Goal: Task Accomplishment & Management: Manage account settings

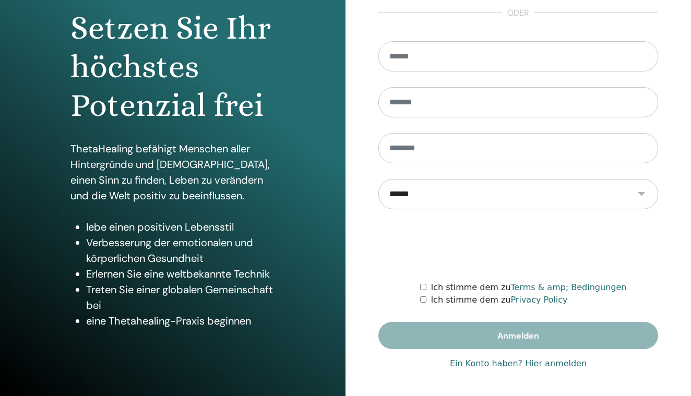
click at [548, 368] on link "Ein Konto haben? Hier anmelden" at bounding box center [518, 363] width 137 height 13
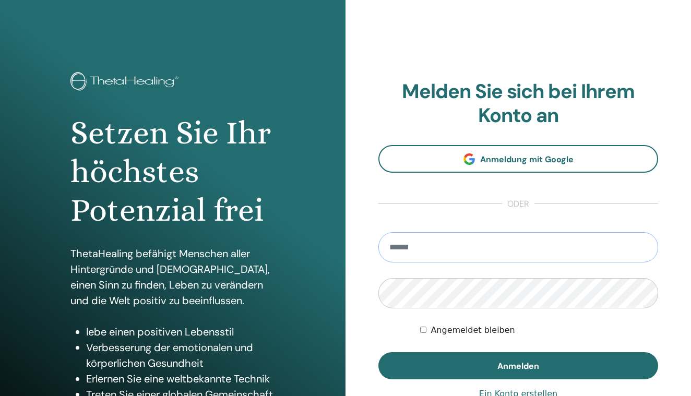
type input "**********"
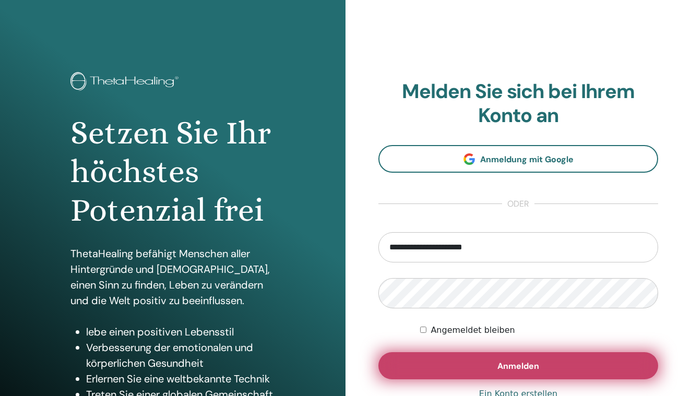
click at [475, 372] on button "Anmelden" at bounding box center [518, 365] width 280 height 27
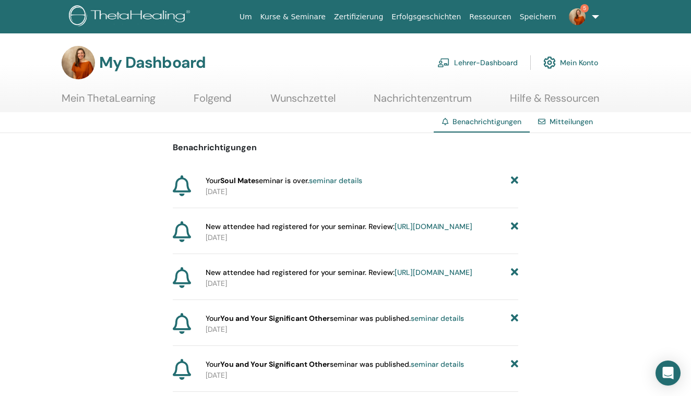
click at [487, 58] on link "Lehrer-Dashboard" at bounding box center [477, 62] width 80 height 23
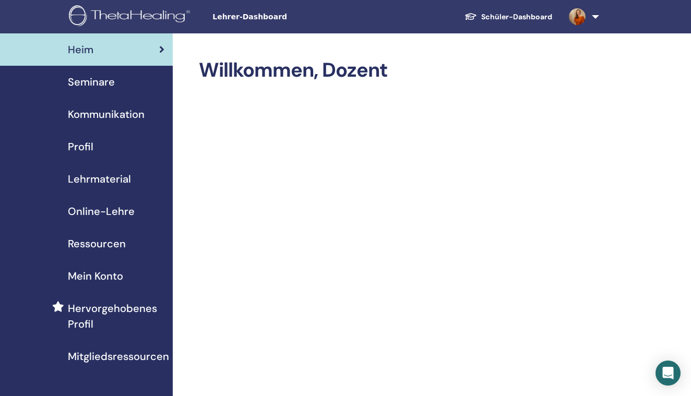
click at [116, 82] on div "Seminare" at bounding box center [86, 82] width 156 height 16
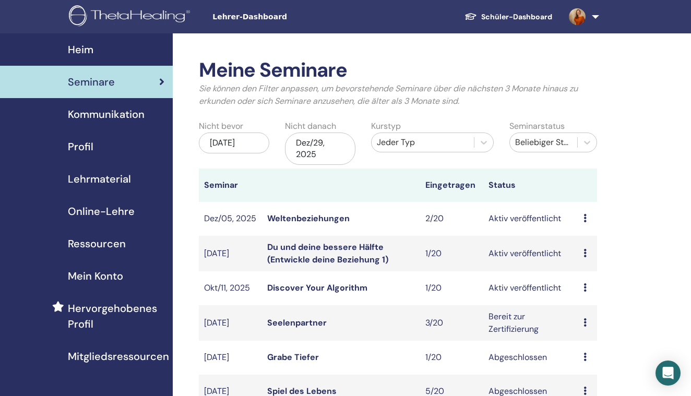
click at [325, 290] on link "Discover Your Algorithm" at bounding box center [317, 287] width 100 height 11
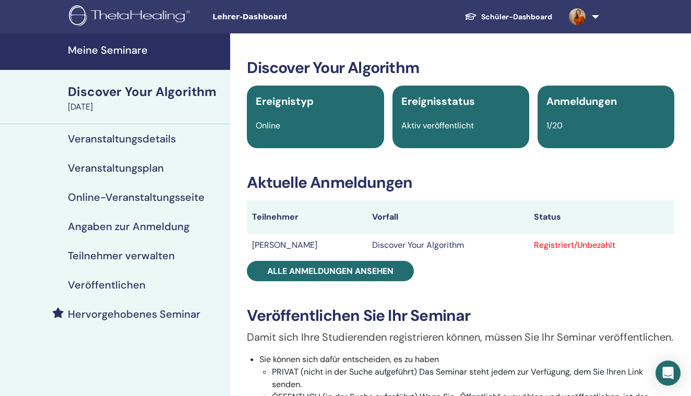
click at [135, 137] on h4 "Veranstaltungsdetails" at bounding box center [122, 139] width 108 height 13
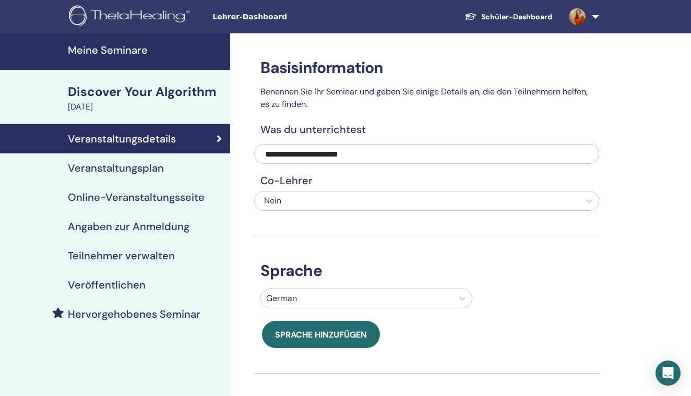
click at [133, 169] on h4 "Veranstaltungsplan" at bounding box center [116, 168] width 96 height 13
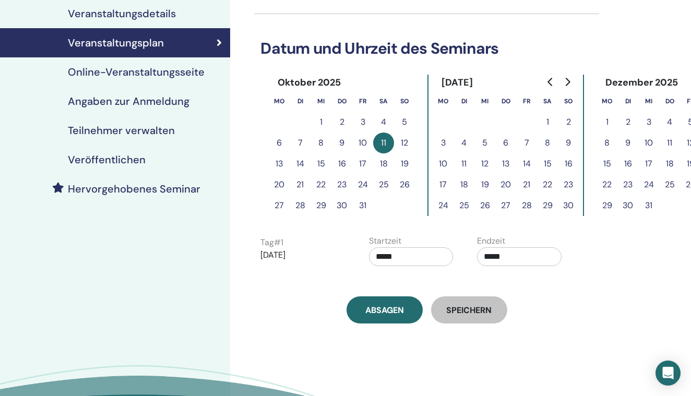
scroll to position [127, 0]
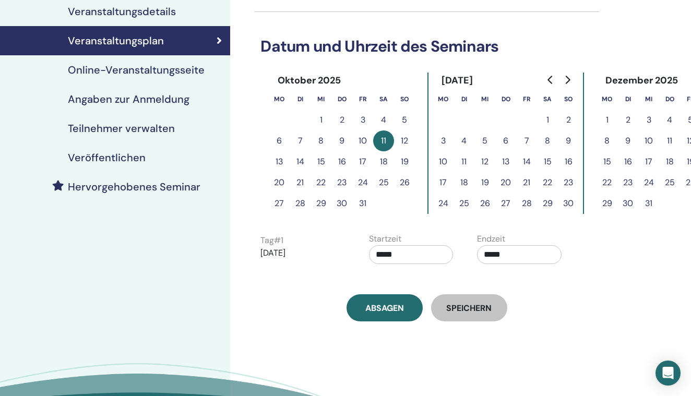
click at [399, 140] on button "12" at bounding box center [404, 140] width 21 height 21
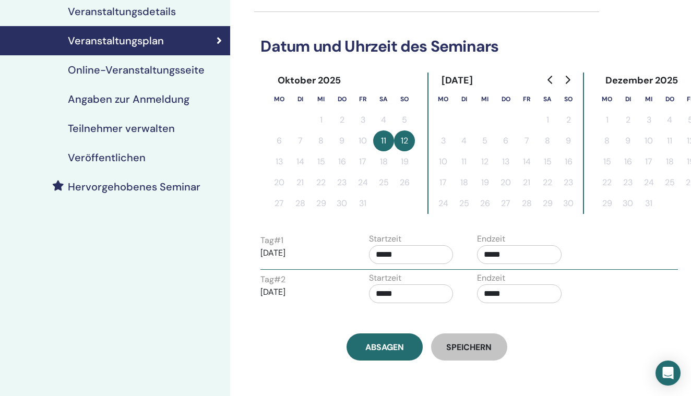
click at [387, 141] on button "11" at bounding box center [383, 140] width 21 height 21
click at [407, 144] on button "12" at bounding box center [404, 140] width 21 height 21
click at [408, 141] on button "12" at bounding box center [404, 140] width 21 height 21
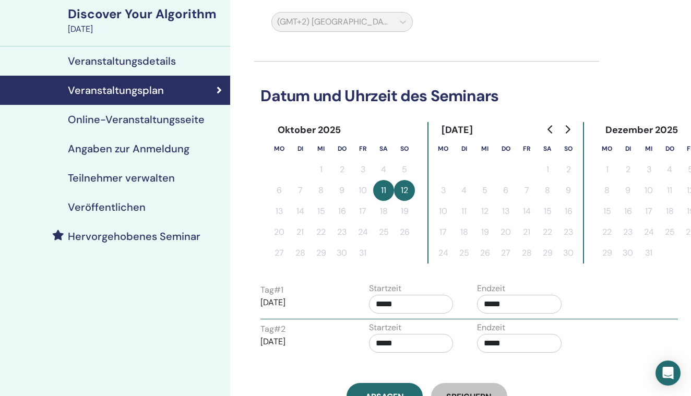
scroll to position [65, 0]
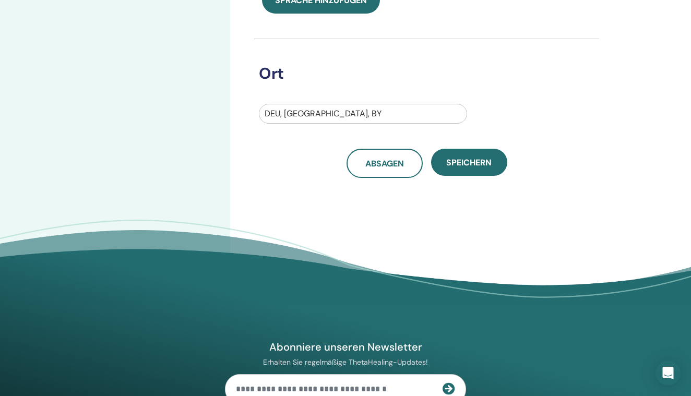
scroll to position [301, 0]
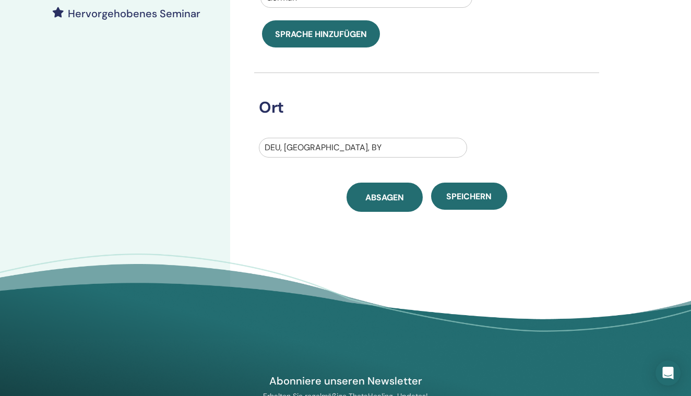
click at [370, 199] on span "Absagen" at bounding box center [384, 197] width 39 height 11
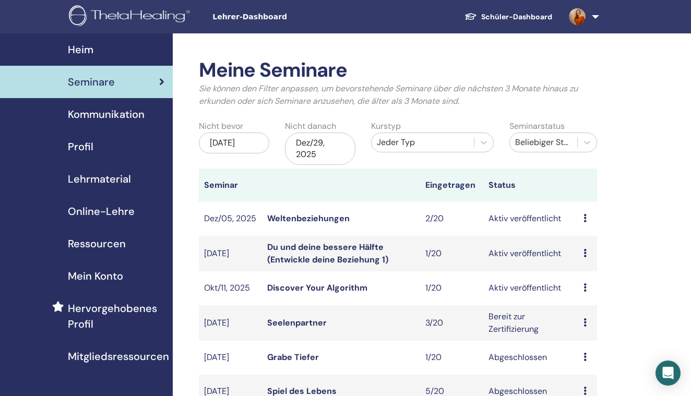
click at [94, 83] on span "Seminare" at bounding box center [91, 82] width 47 height 16
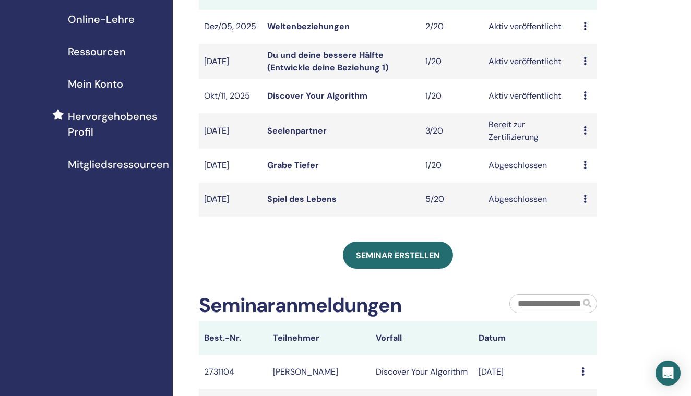
scroll to position [266, 0]
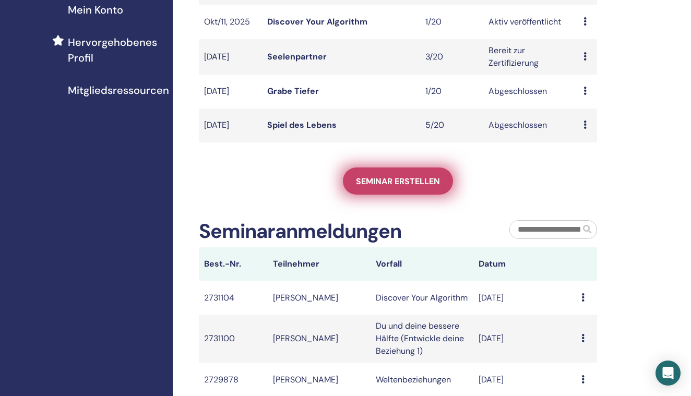
click at [402, 176] on span "Seminar erstellen" at bounding box center [398, 181] width 84 height 11
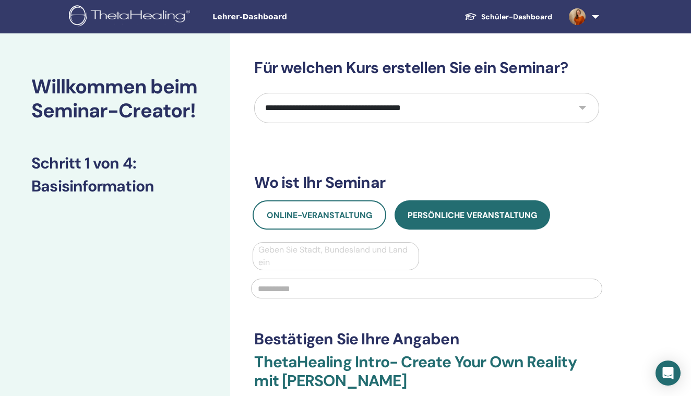
select select "****"
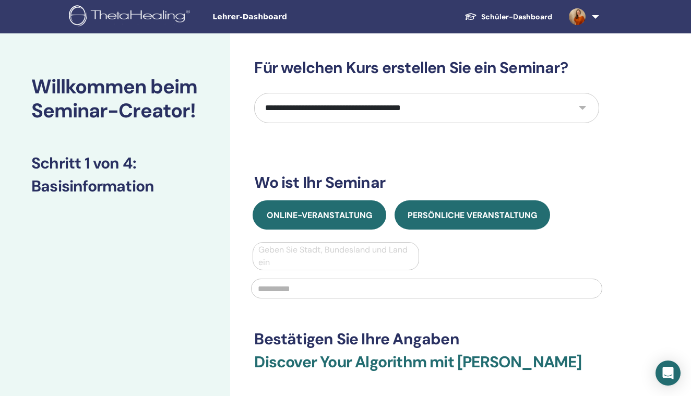
click at [340, 214] on span "Online-Veranstaltung" at bounding box center [319, 215] width 105 height 11
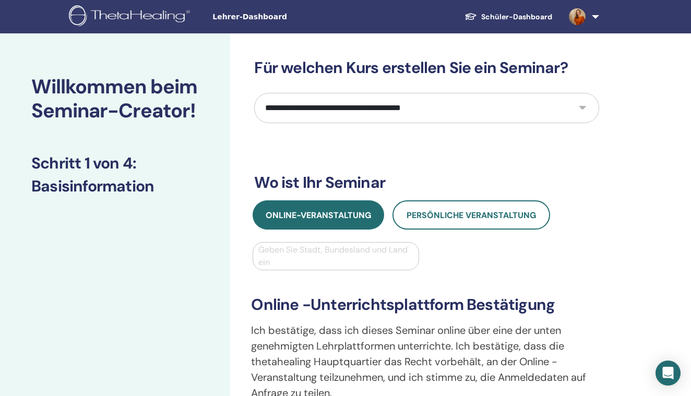
click at [326, 266] on div "Geben Sie Stadt, Bundesland und Land ein" at bounding box center [335, 256] width 154 height 25
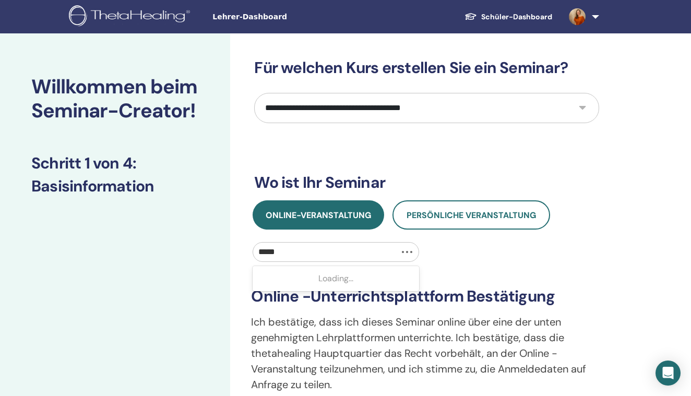
type input "******"
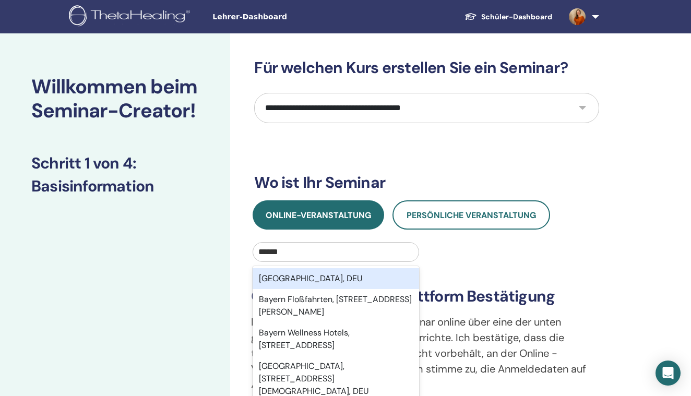
click at [318, 283] on div "Bayern, DEU" at bounding box center [336, 278] width 166 height 21
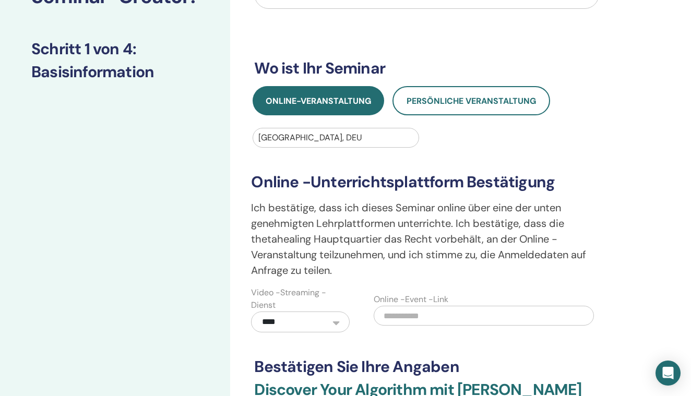
scroll to position [229, 0]
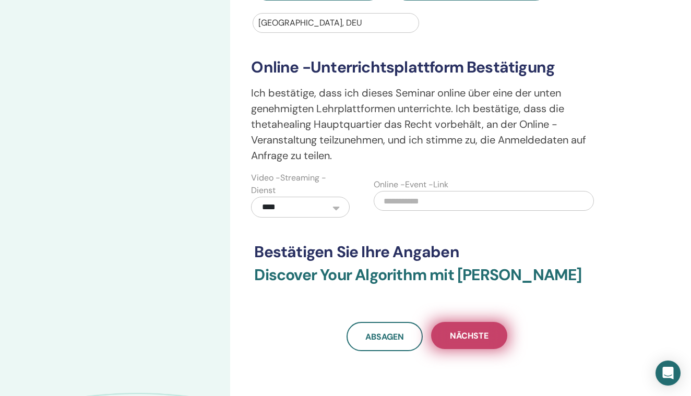
click at [454, 336] on span "Nächste" at bounding box center [469, 335] width 39 height 11
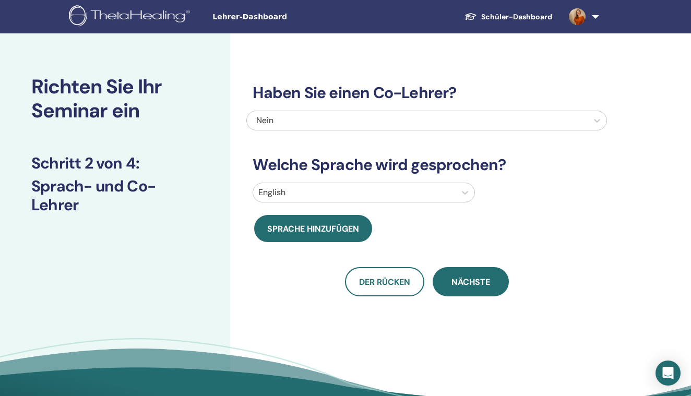
scroll to position [0, 0]
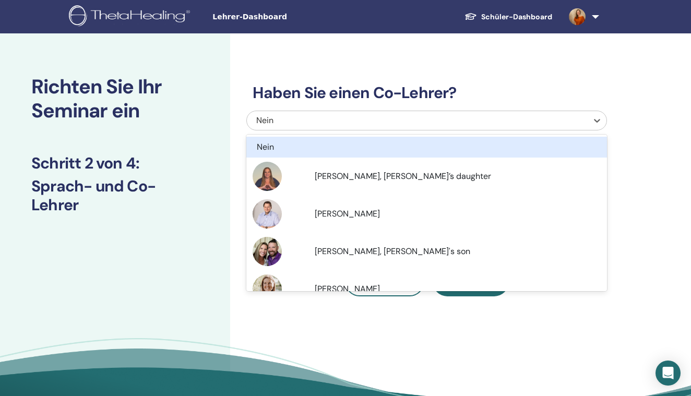
click at [299, 117] on div "Nein" at bounding box center [391, 120] width 271 height 13
click at [309, 88] on h3 "Haben Sie einen Co-Lehrer?" at bounding box center [426, 92] width 361 height 19
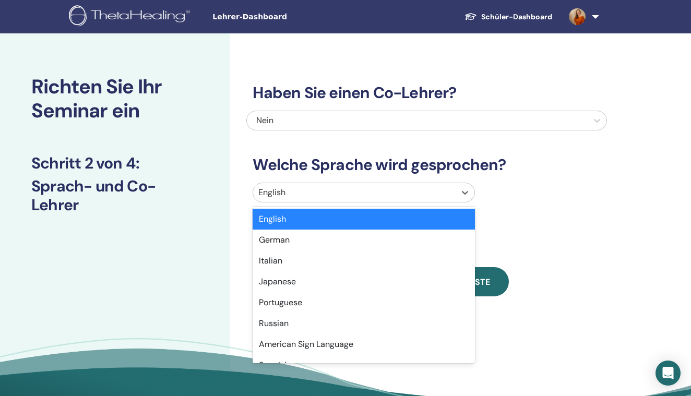
click at [297, 190] on div at bounding box center [354, 192] width 192 height 15
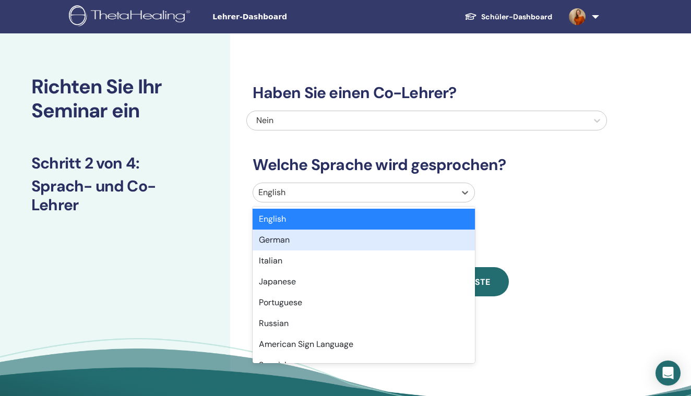
click at [292, 236] on div "German" at bounding box center [364, 240] width 222 height 21
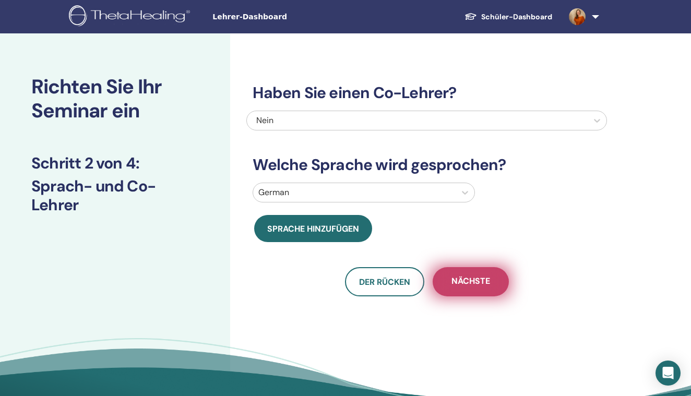
click at [454, 282] on span "Nächste" at bounding box center [470, 282] width 39 height 13
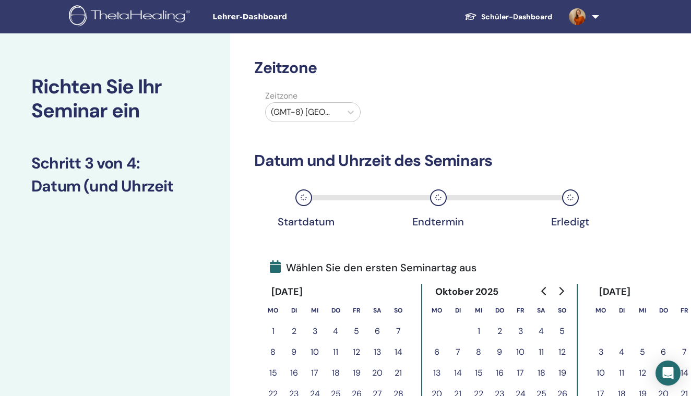
click at [332, 118] on div at bounding box center [303, 112] width 65 height 15
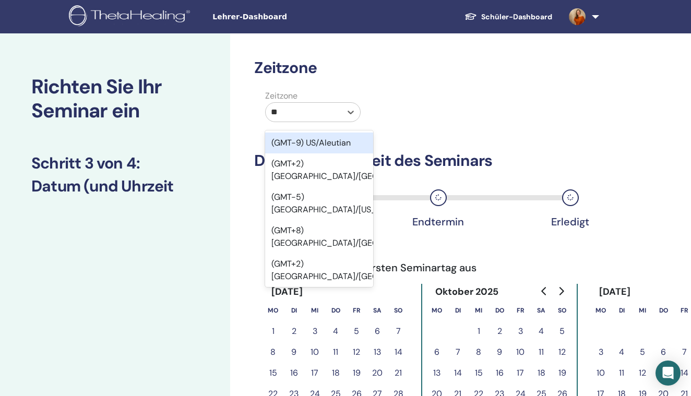
type input "***"
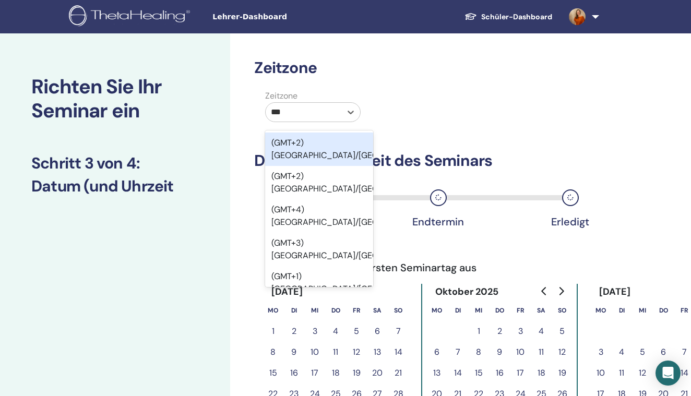
click at [312, 161] on div "(GMT+2) Europe/Amsterdam" at bounding box center [319, 149] width 108 height 33
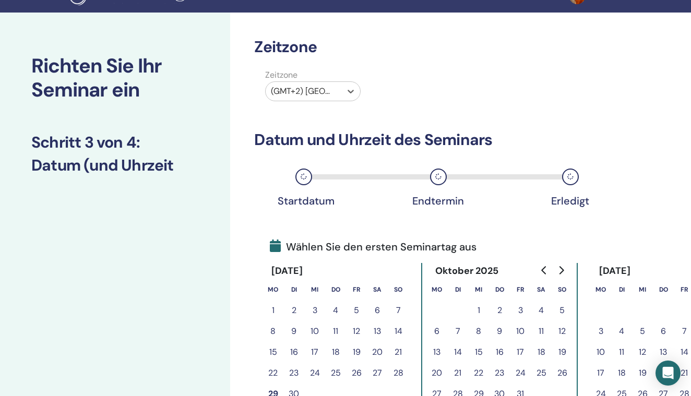
scroll to position [55, 0]
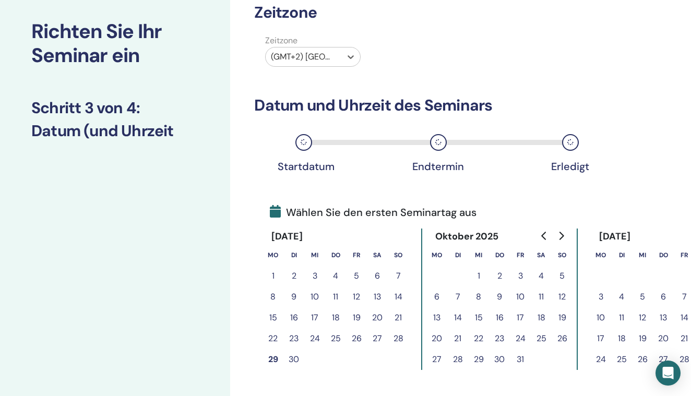
click at [563, 342] on button "26" at bounding box center [562, 338] width 21 height 21
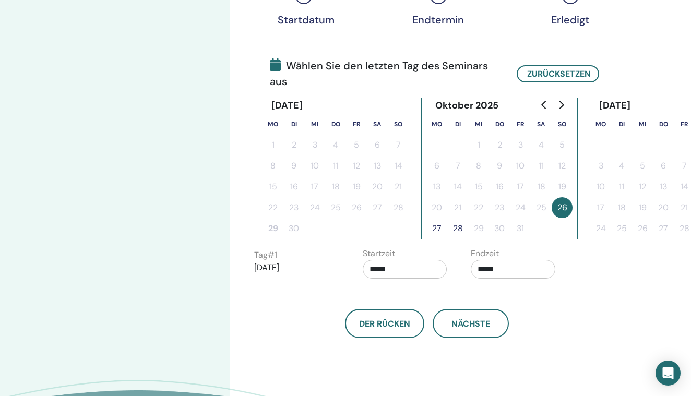
scroll to position [207, 0]
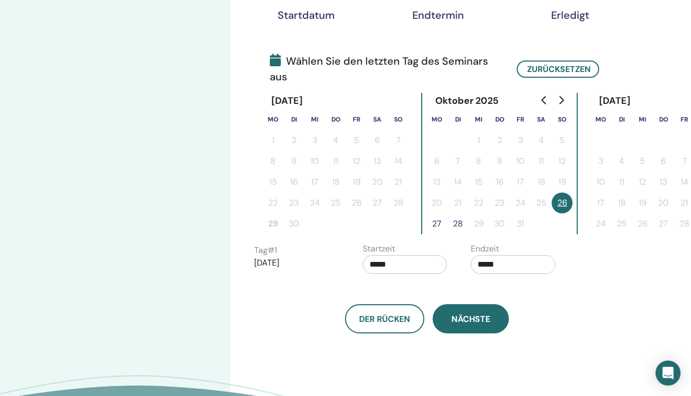
click at [465, 316] on span "Nächste" at bounding box center [470, 319] width 39 height 11
click at [468, 323] on span "Nächste" at bounding box center [470, 319] width 39 height 11
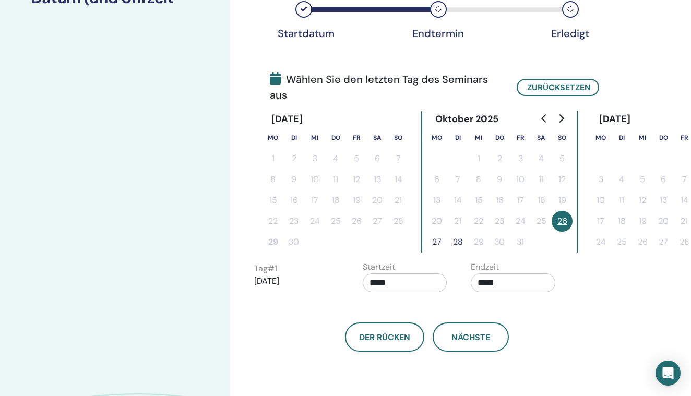
scroll to position [209, 0]
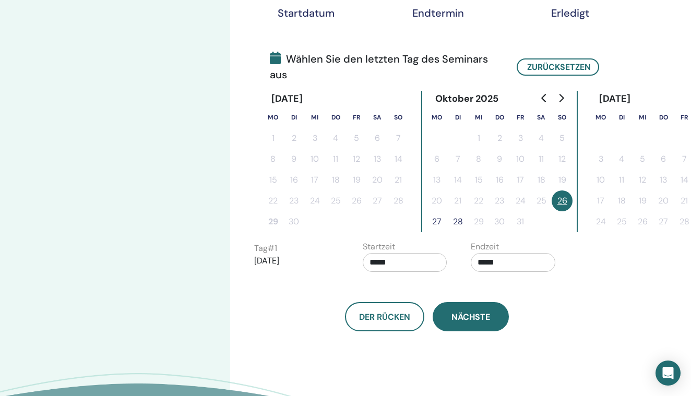
click at [462, 317] on span "Nächste" at bounding box center [470, 317] width 39 height 11
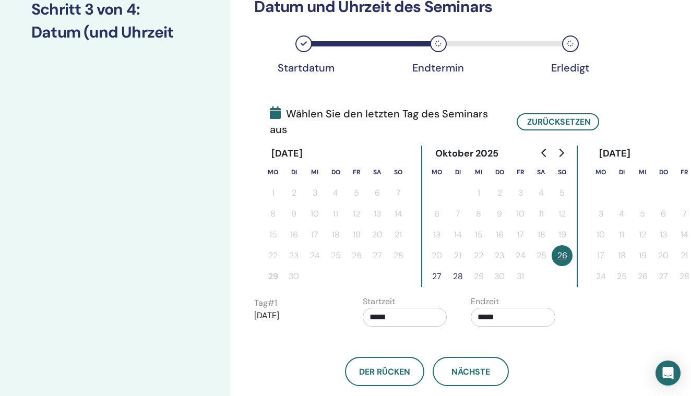
scroll to position [154, 1]
click at [560, 257] on button "26" at bounding box center [561, 255] width 21 height 21
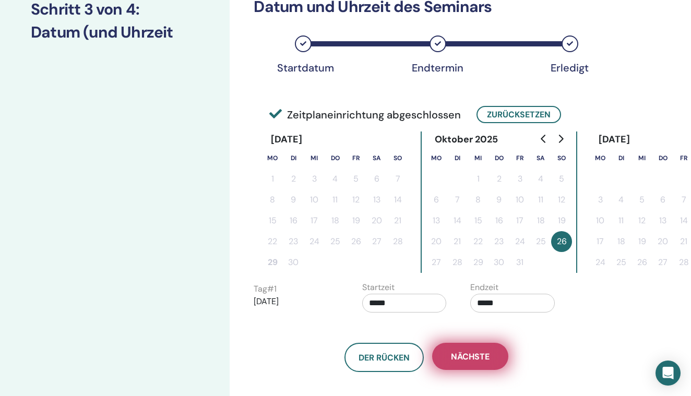
click at [468, 359] on span "Nächste" at bounding box center [470, 356] width 39 height 11
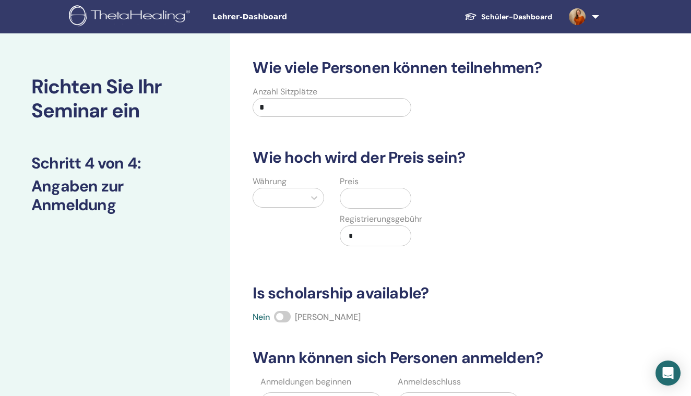
scroll to position [0, 0]
click at [304, 108] on input "*" at bounding box center [332, 107] width 158 height 19
type input "**"
click at [285, 199] on div at bounding box center [278, 197] width 41 height 15
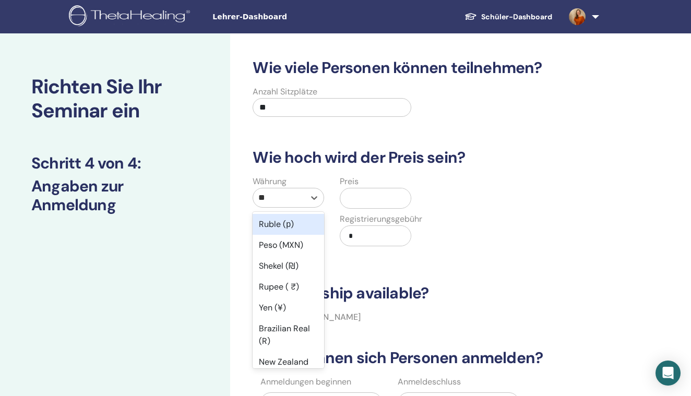
type input "***"
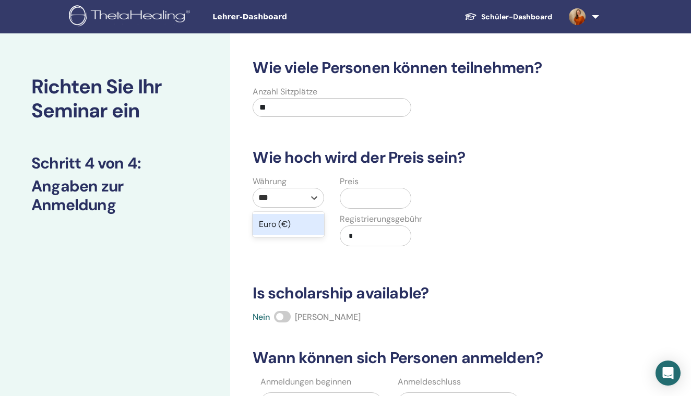
click at [281, 225] on div "Euro (€)" at bounding box center [288, 224] width 71 height 21
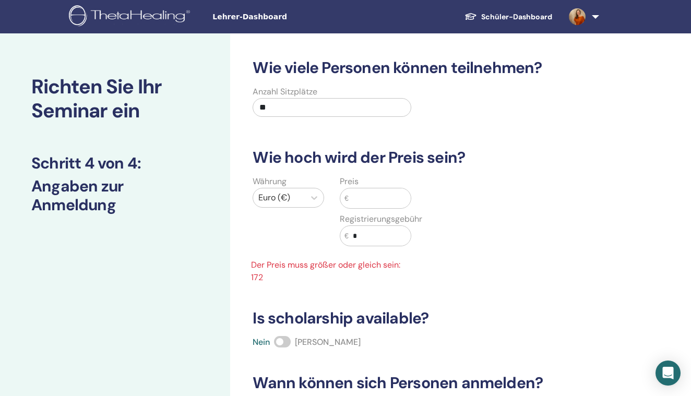
click at [347, 213] on label "Registrierungsgebühr" at bounding box center [381, 219] width 82 height 13
click at [370, 200] on input "text" at bounding box center [380, 198] width 62 height 20
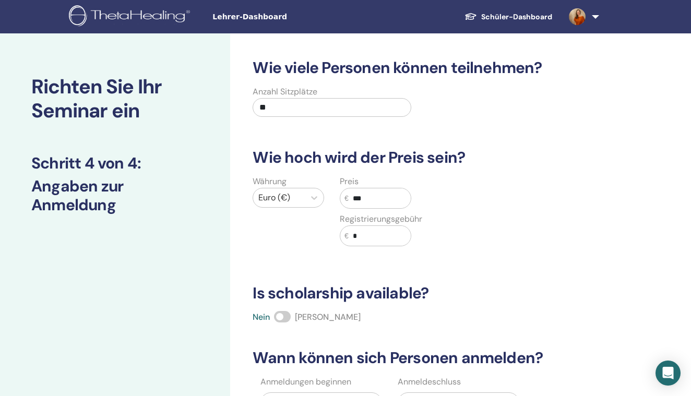
type input "***"
click at [374, 230] on input "*" at bounding box center [380, 236] width 62 height 20
type input "**"
click at [486, 243] on div "Währung Euro (€) Preis € *** Registrierungsgebühr € **" at bounding box center [418, 216] width 361 height 83
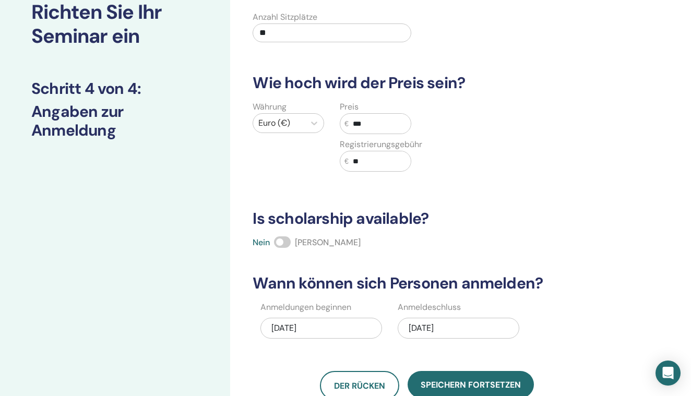
scroll to position [81, 0]
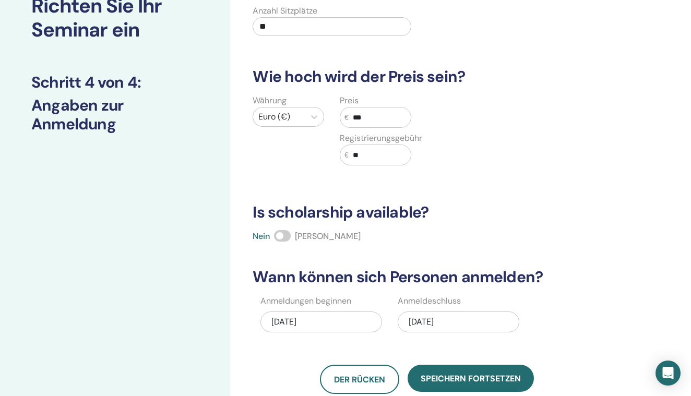
click at [289, 235] on span at bounding box center [282, 235] width 17 height 11
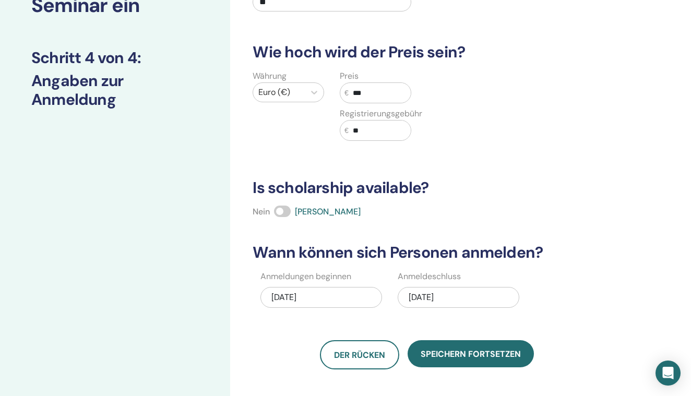
scroll to position [149, 0]
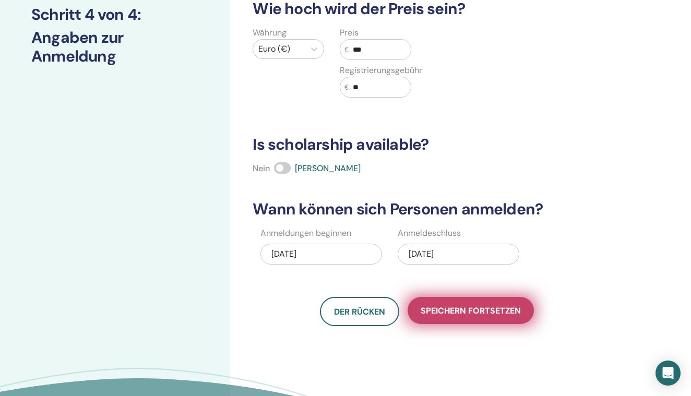
click at [456, 305] on span "Speichern fortsetzen" at bounding box center [471, 310] width 100 height 11
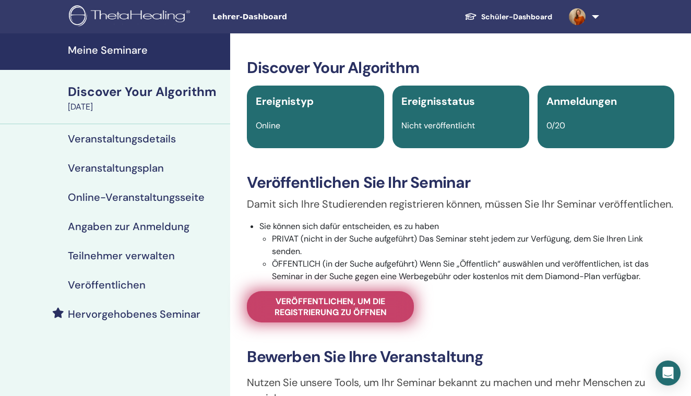
click at [340, 317] on span "Veröffentlichen, um die Registrierung zu öffnen" at bounding box center [330, 307] width 141 height 22
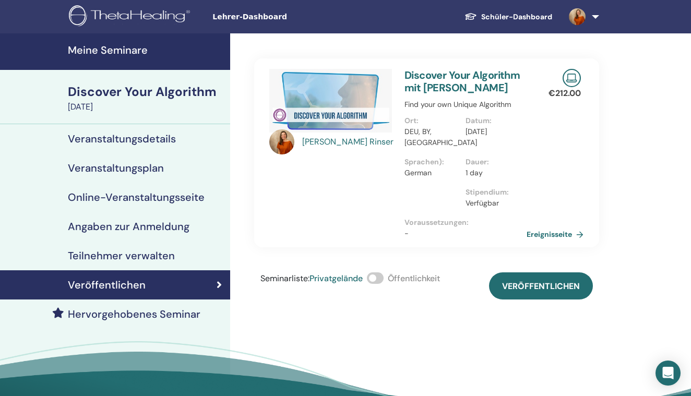
click at [384, 275] on span at bounding box center [375, 277] width 17 height 11
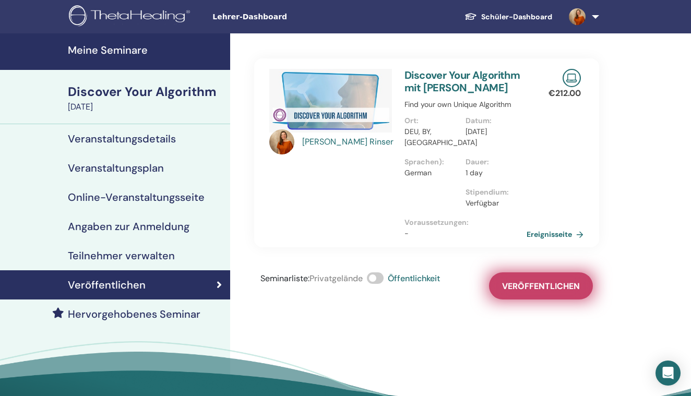
click at [521, 287] on span "Veröffentlichen" at bounding box center [541, 286] width 78 height 11
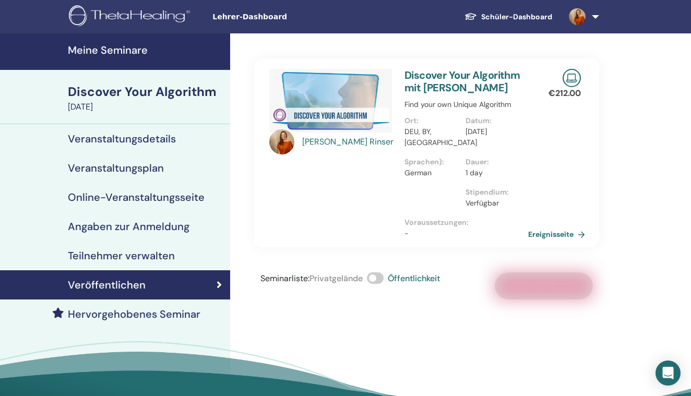
click at [539, 234] on link "Ereignisseite" at bounding box center [558, 234] width 61 height 16
click at [106, 46] on h4 "Meine Seminare" at bounding box center [146, 50] width 156 height 13
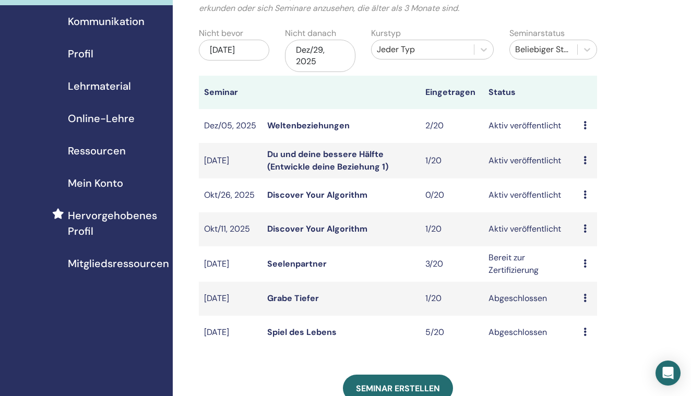
scroll to position [111, 0]
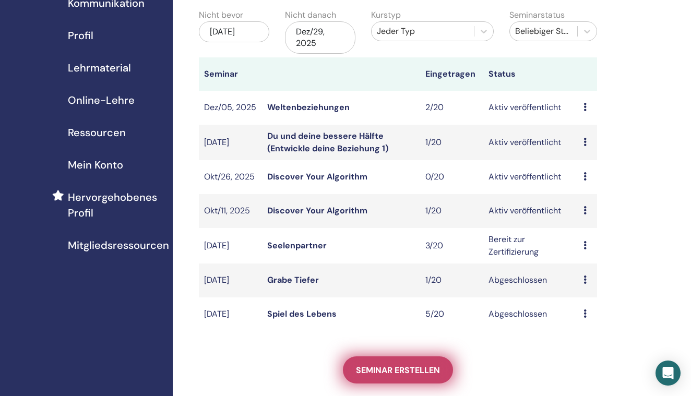
click at [398, 360] on link "Seminar erstellen" at bounding box center [398, 369] width 110 height 27
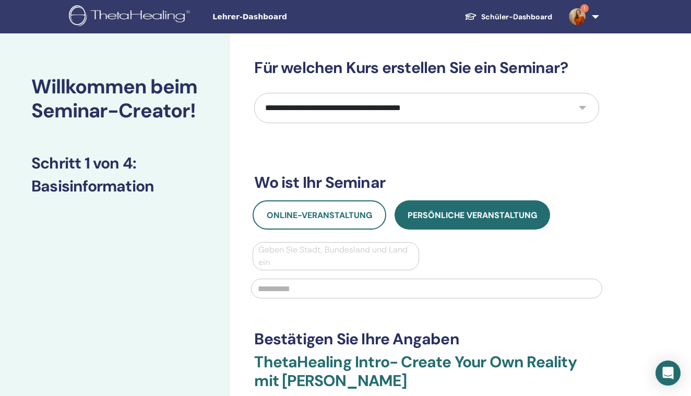
select select "****"
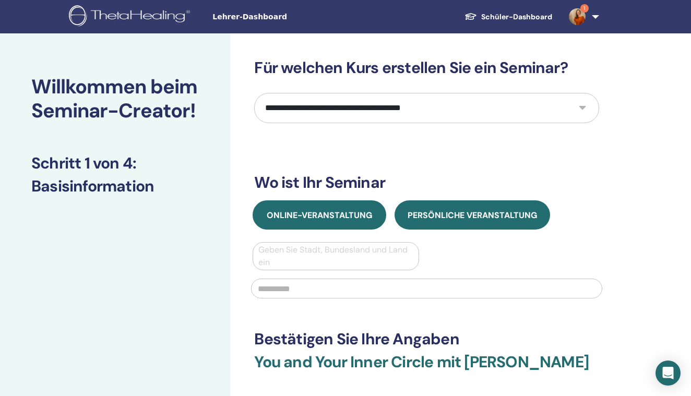
click at [330, 216] on span "Online-Veranstaltung" at bounding box center [319, 215] width 105 height 11
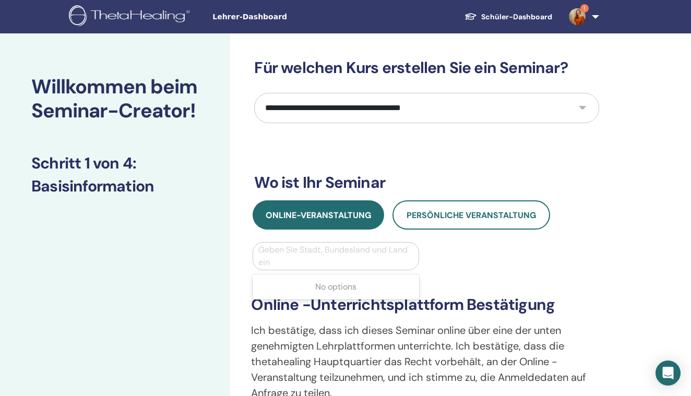
click at [332, 250] on div "Geben Sie Stadt, Bundesland und Land ein" at bounding box center [335, 256] width 154 height 25
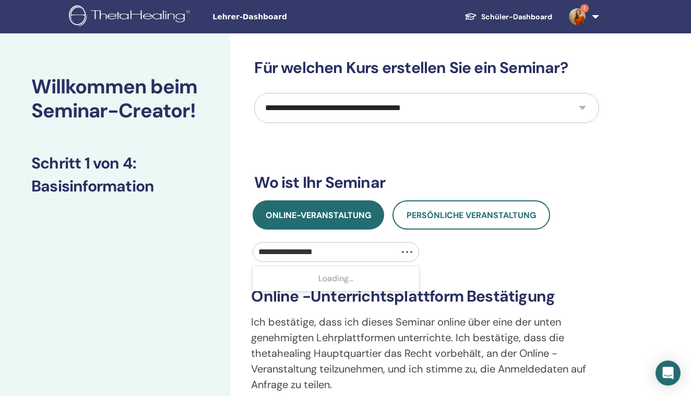
type input "**********"
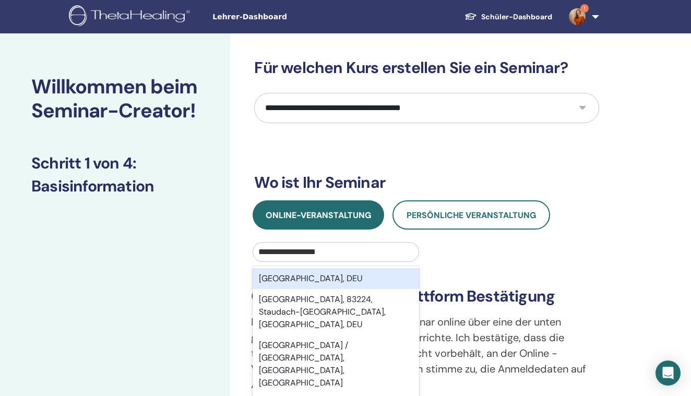
click at [375, 279] on div "Bayern, DEU" at bounding box center [336, 278] width 166 height 21
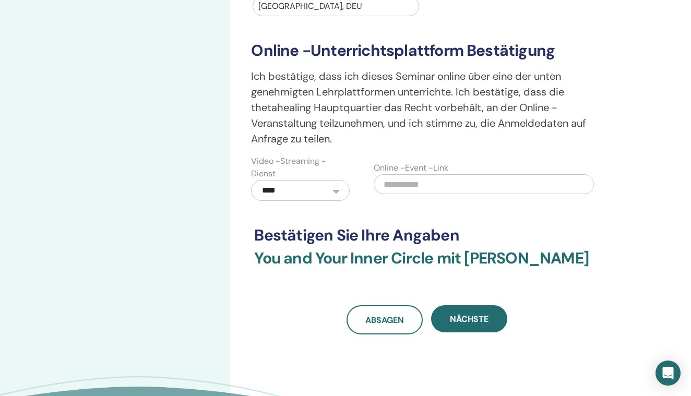
scroll to position [257, 0]
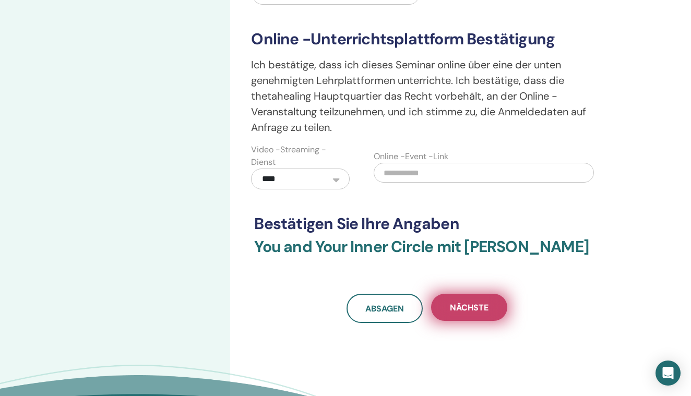
click at [453, 308] on span "Nächste" at bounding box center [469, 307] width 39 height 11
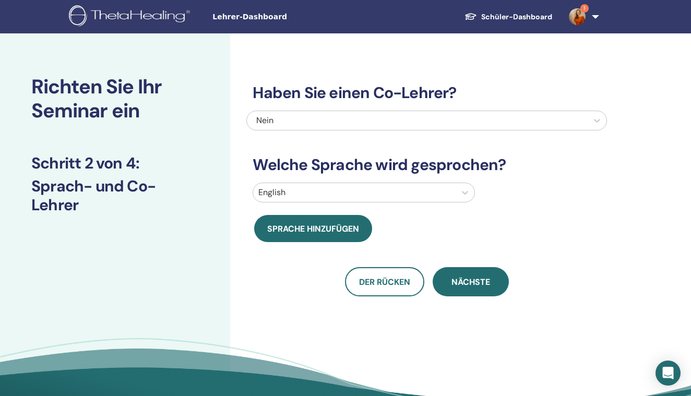
scroll to position [0, 0]
click at [320, 198] on div at bounding box center [354, 192] width 192 height 15
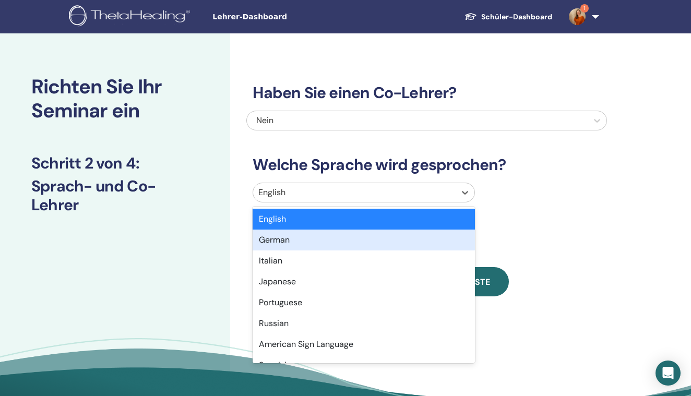
click at [299, 243] on div "German" at bounding box center [364, 240] width 222 height 21
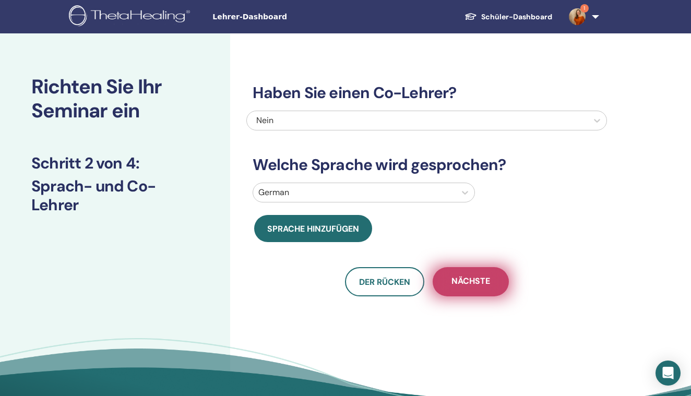
click at [447, 287] on button "Nächste" at bounding box center [471, 281] width 76 height 29
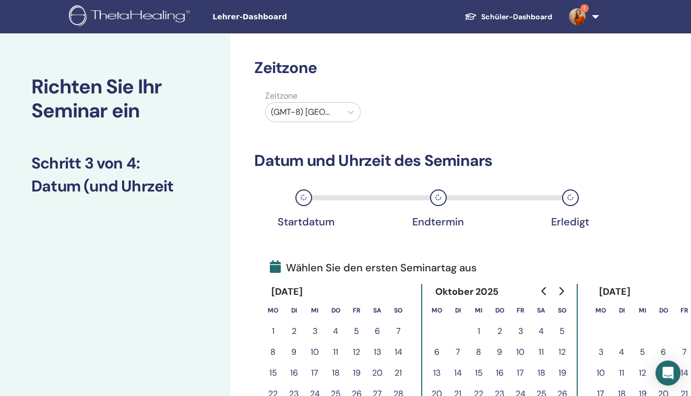
scroll to position [1, 0]
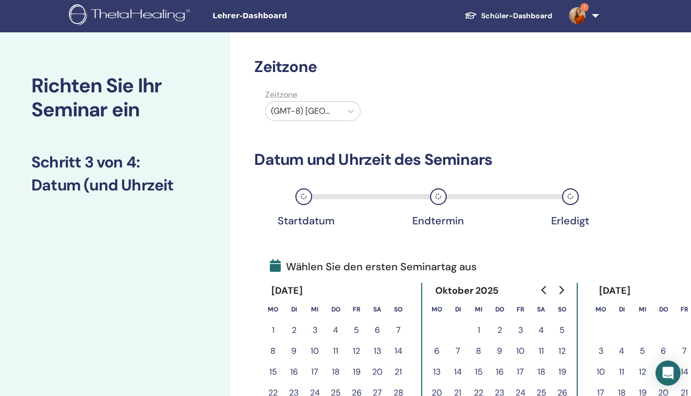
click at [319, 107] on div "(GMT-8) US/Alaska" at bounding box center [303, 111] width 65 height 13
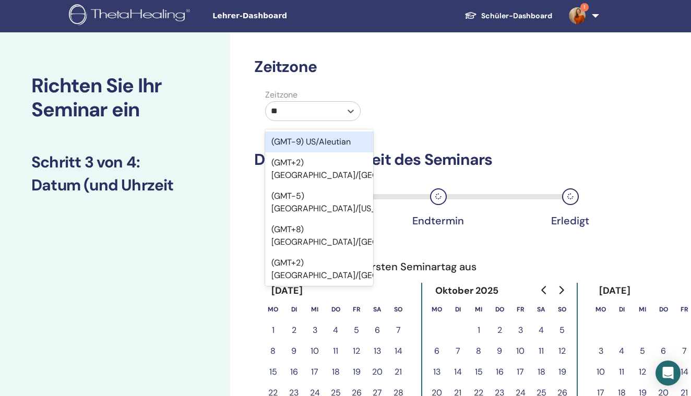
type input "***"
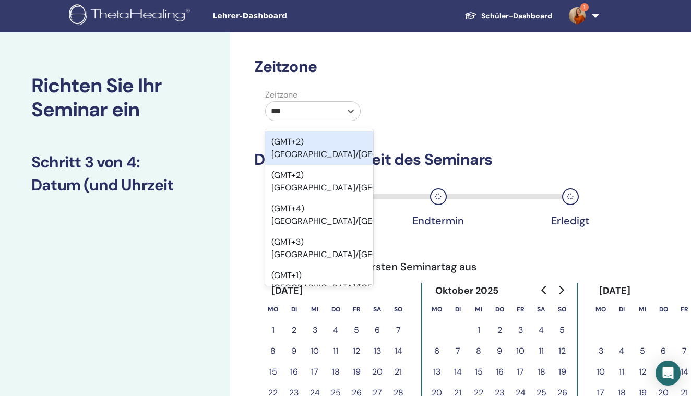
click at [327, 160] on div "(GMT+2) Europe/Amsterdam" at bounding box center [319, 148] width 108 height 33
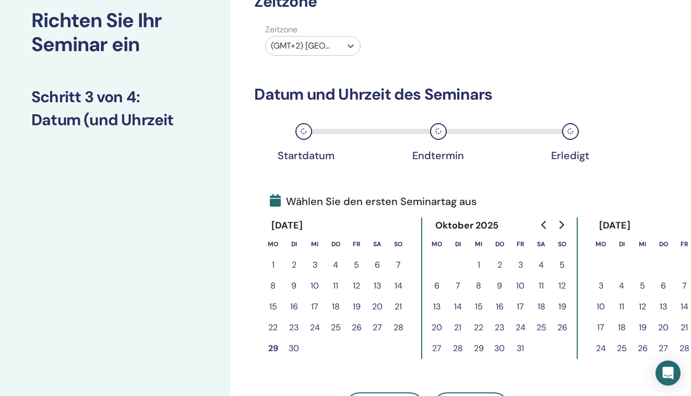
scroll to position [66, 1]
click at [559, 223] on icon "Go to next month" at bounding box center [560, 225] width 8 height 8
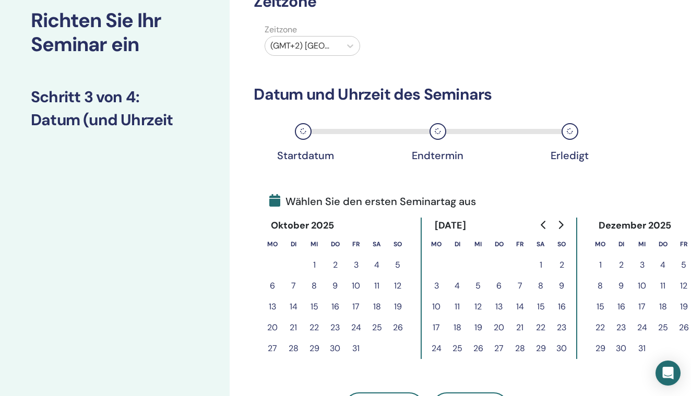
click at [559, 223] on icon "Go to next month" at bounding box center [560, 225] width 8 height 8
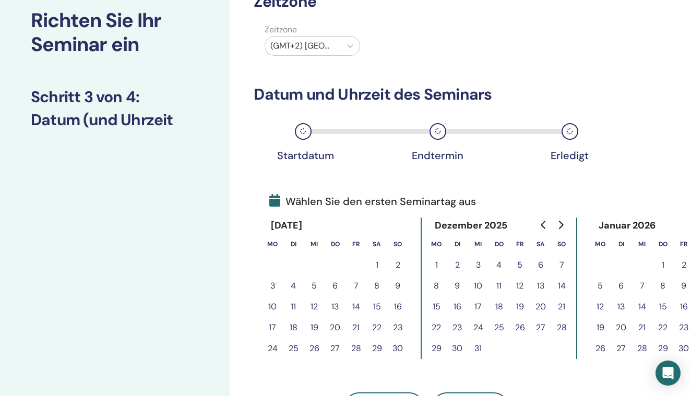
click at [358, 329] on button "21" at bounding box center [355, 327] width 21 height 21
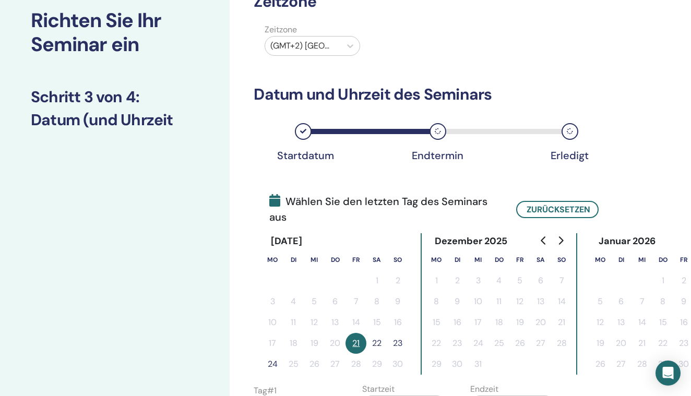
click at [362, 335] on button "21" at bounding box center [355, 343] width 21 height 21
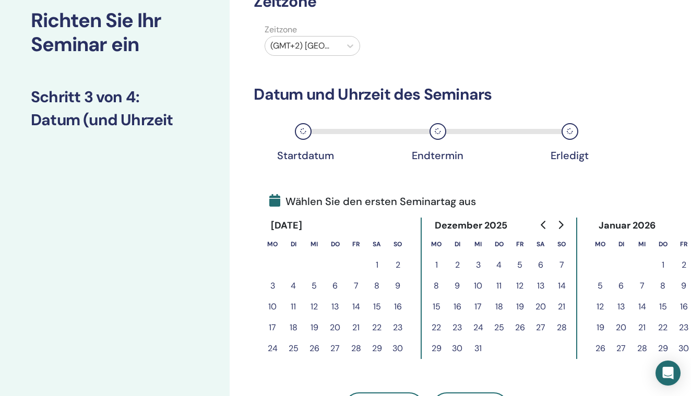
click at [537, 303] on button "20" at bounding box center [540, 306] width 21 height 21
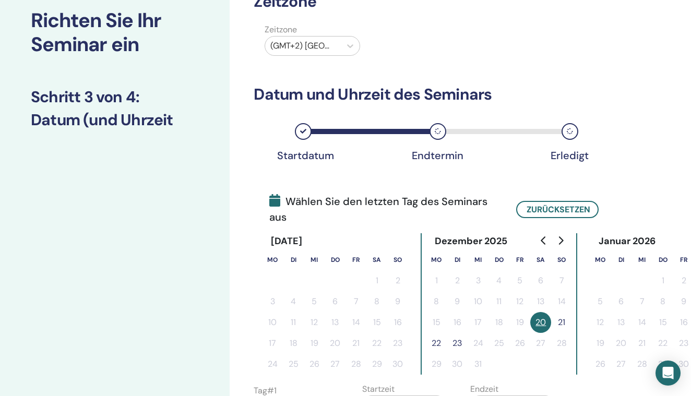
click at [566, 315] on button "21" at bounding box center [561, 322] width 21 height 21
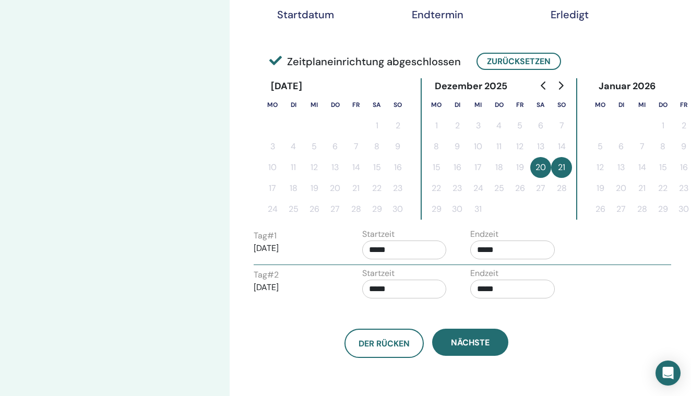
scroll to position [269, 1]
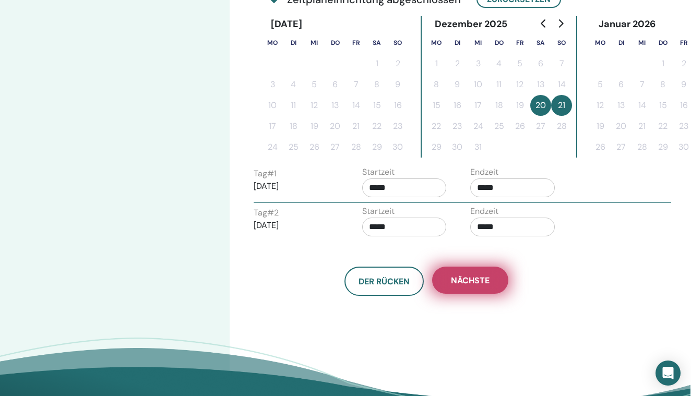
click at [465, 289] on button "Nächste" at bounding box center [470, 280] width 76 height 27
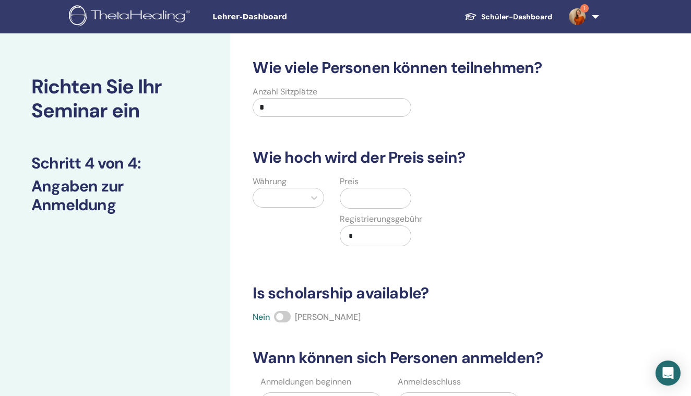
scroll to position [0, 0]
click at [294, 110] on input "*" at bounding box center [332, 107] width 158 height 19
type input "**"
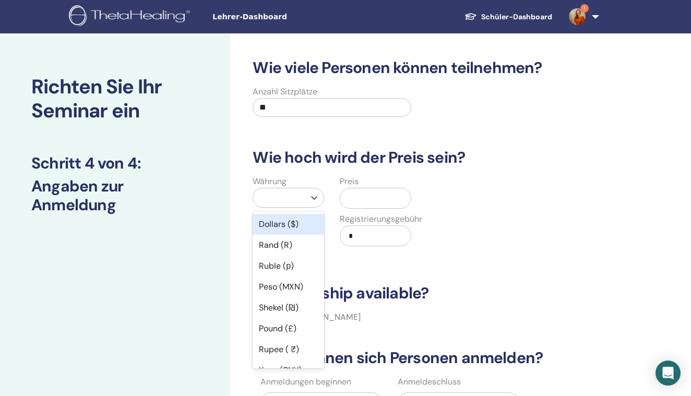
click at [295, 194] on div at bounding box center [278, 197] width 41 height 15
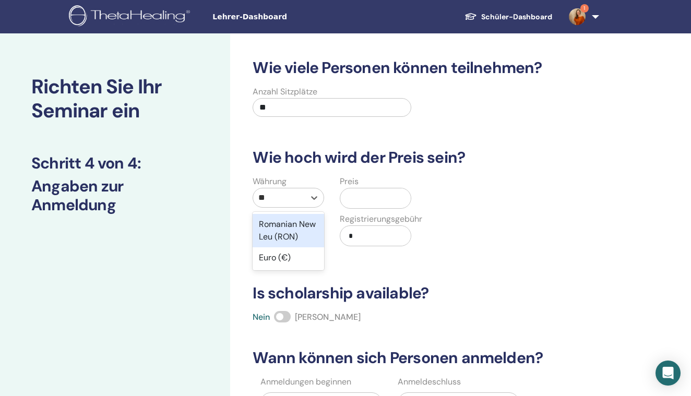
type input "***"
click at [287, 218] on div "Euro (€)" at bounding box center [288, 224] width 71 height 21
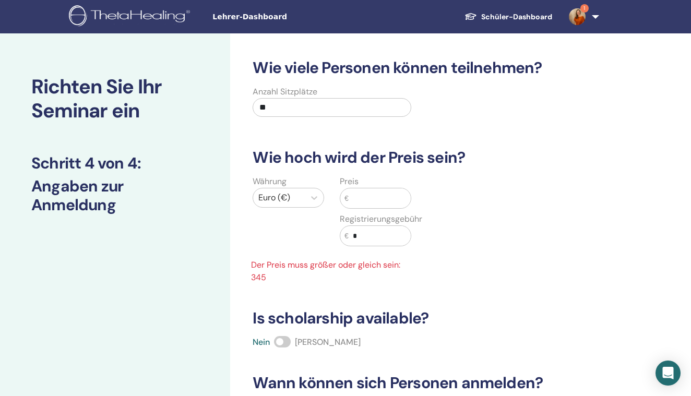
click at [381, 199] on input "text" at bounding box center [380, 198] width 62 height 20
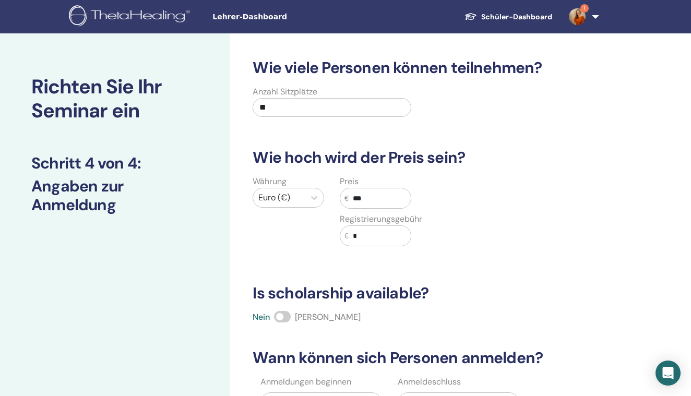
type input "***"
click at [379, 237] on input "*" at bounding box center [380, 236] width 62 height 20
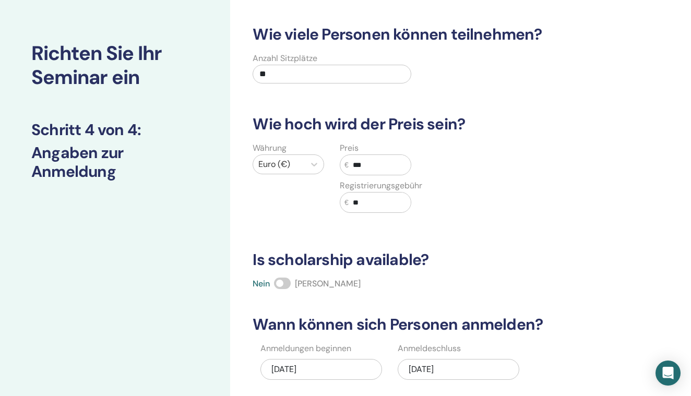
type input "**"
click at [288, 285] on span at bounding box center [282, 283] width 17 height 11
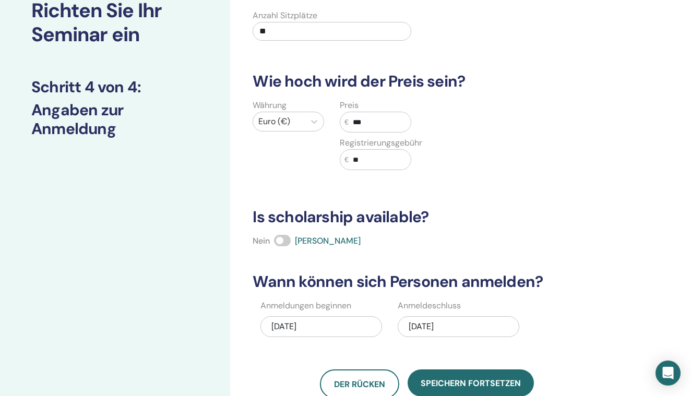
scroll to position [211, 0]
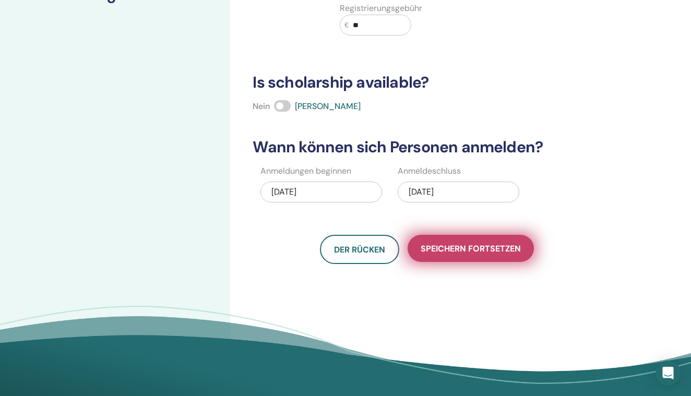
click at [460, 256] on button "Speichern fortsetzen" at bounding box center [471, 248] width 126 height 27
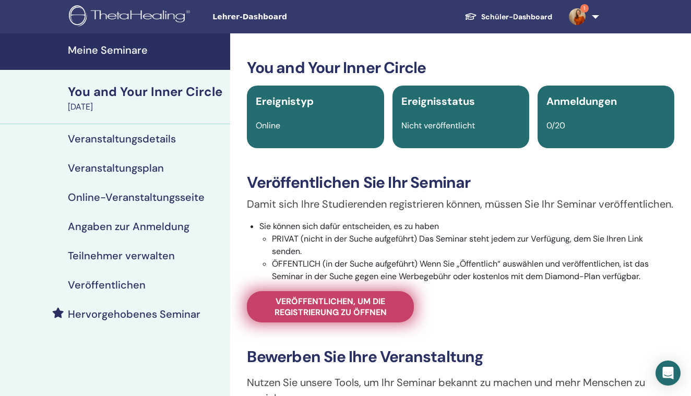
click at [361, 323] on link "Veröffentlichen, um die Registrierung zu öffnen" at bounding box center [330, 306] width 167 height 31
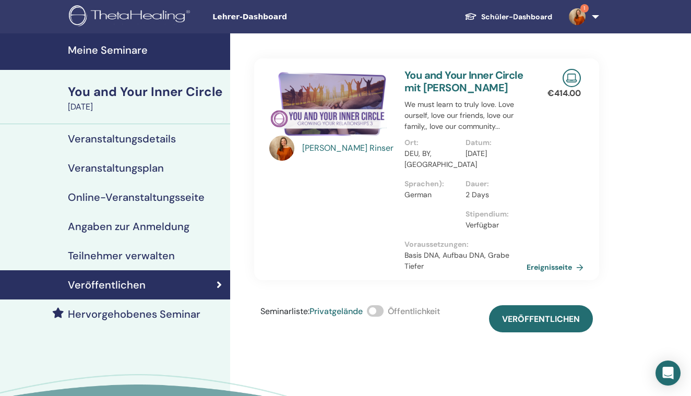
click at [380, 307] on span at bounding box center [375, 310] width 17 height 11
click at [530, 334] on div "[PERSON_NAME] You and Your Inner Circle mit [PERSON_NAME] We must learn to trul…" at bounding box center [460, 255] width 461 height 445
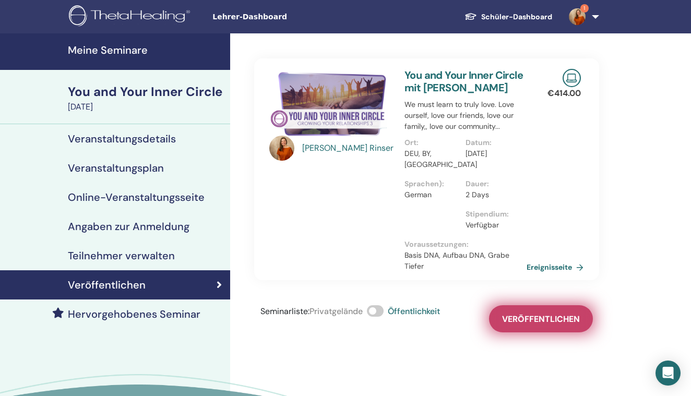
click at [522, 328] on button "Veröffentlichen" at bounding box center [541, 318] width 104 height 27
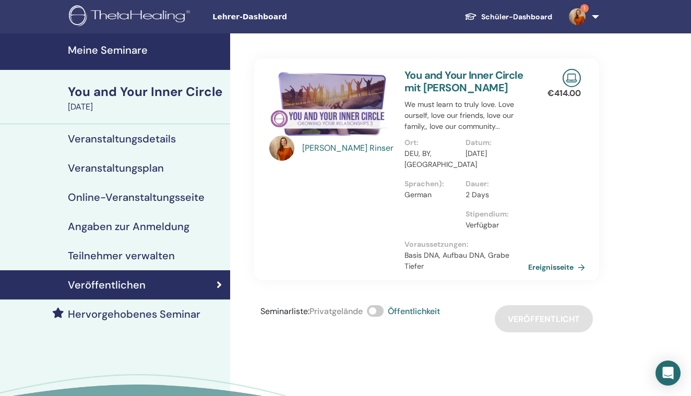
click at [538, 267] on link "Ereignisseite" at bounding box center [558, 267] width 61 height 16
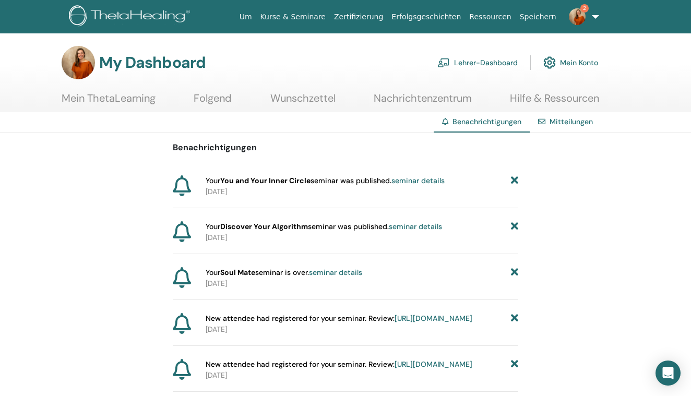
click at [283, 180] on strong "You and Your Inner Circle" at bounding box center [265, 180] width 90 height 9
click at [455, 64] on link "Lehrer-Dashboard" at bounding box center [477, 62] width 80 height 23
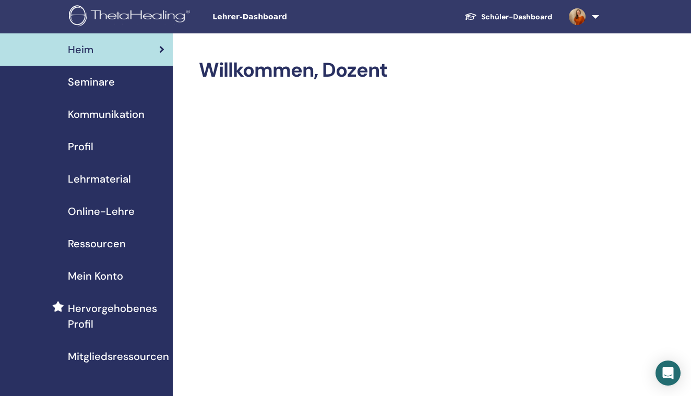
click at [106, 84] on span "Seminare" at bounding box center [91, 82] width 47 height 16
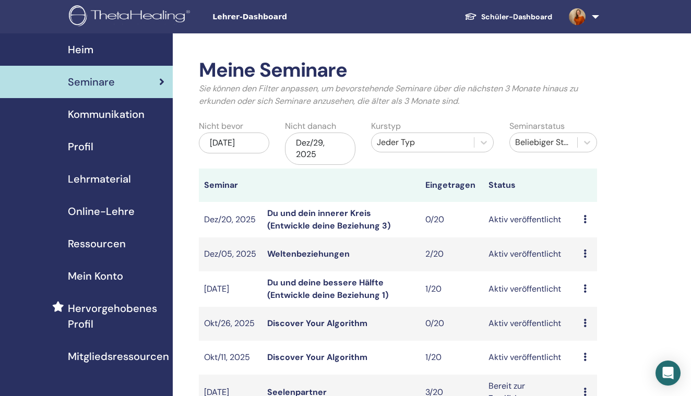
click at [294, 211] on link "Du und dein innerer Kreis (Entwickle deine Beziehung 3)" at bounding box center [328, 219] width 123 height 23
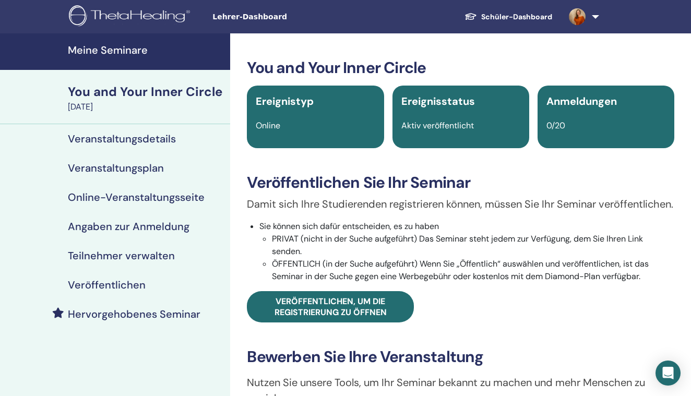
click at [127, 140] on h4 "Veranstaltungsdetails" at bounding box center [122, 139] width 108 height 13
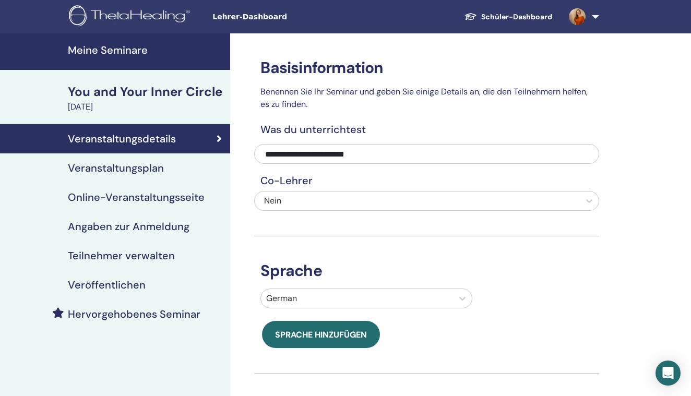
click at [105, 170] on h4 "Veranstaltungsplan" at bounding box center [116, 168] width 96 height 13
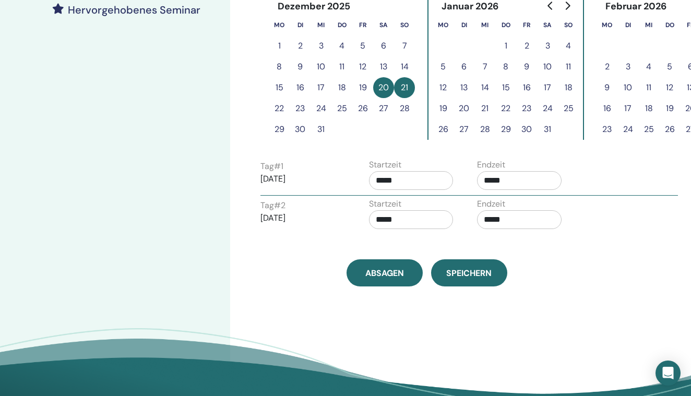
scroll to position [351, 0]
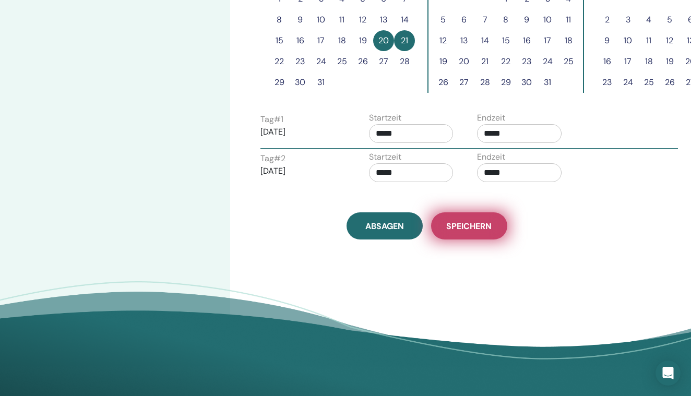
click at [479, 216] on button "Speichern" at bounding box center [469, 225] width 76 height 27
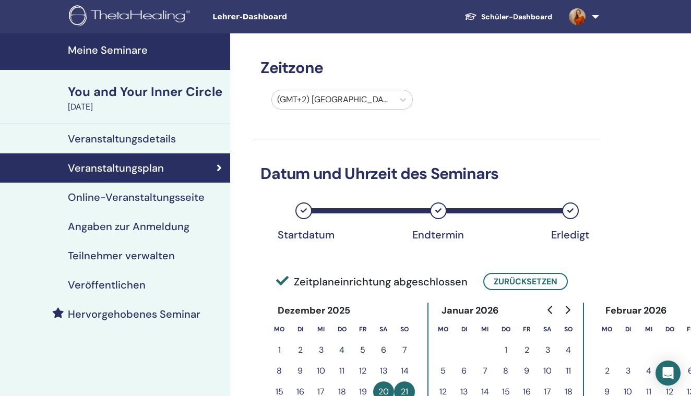
click at [135, 53] on h4 "Meine Seminare" at bounding box center [146, 50] width 156 height 13
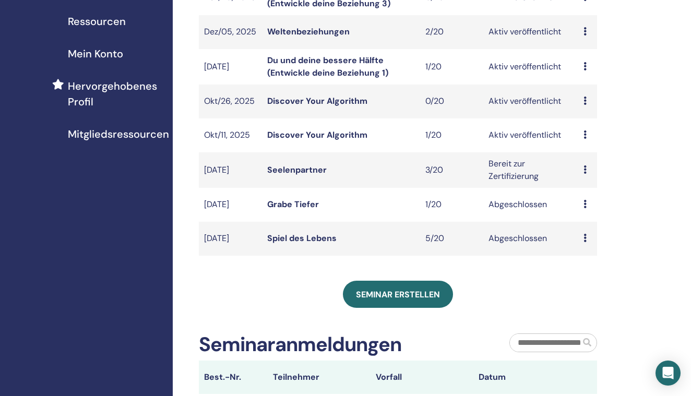
scroll to position [225, 0]
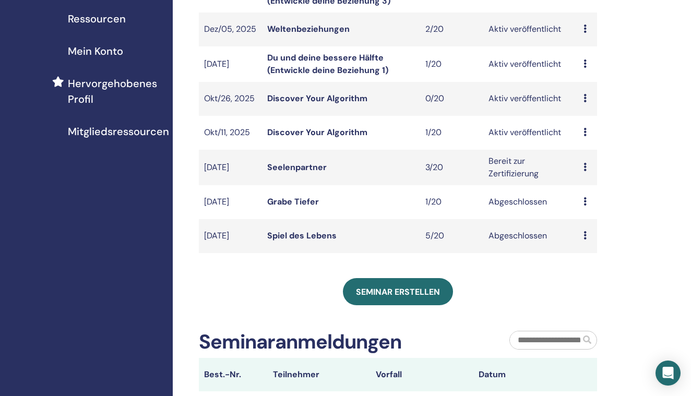
click at [583, 130] on icon at bounding box center [584, 132] width 3 height 8
click at [332, 134] on link "Discover Your Algorithm" at bounding box center [317, 132] width 100 height 11
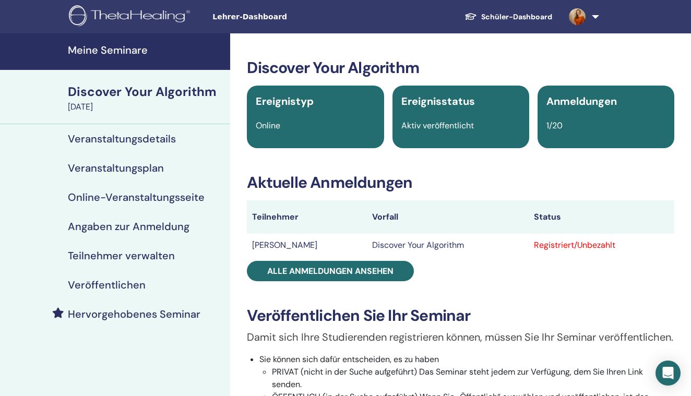
click at [132, 166] on h4 "Veranstaltungsplan" at bounding box center [116, 168] width 96 height 13
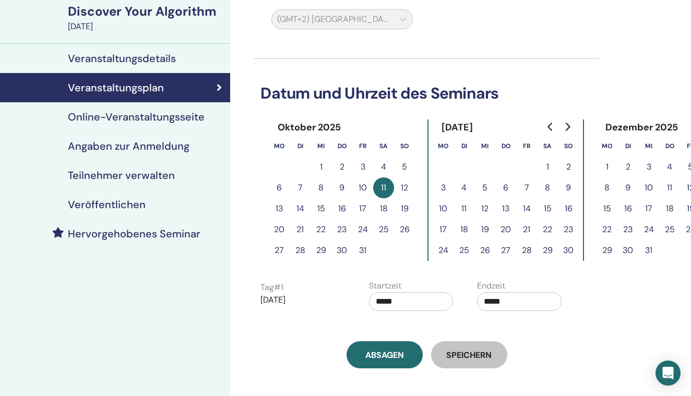
scroll to position [113, 0]
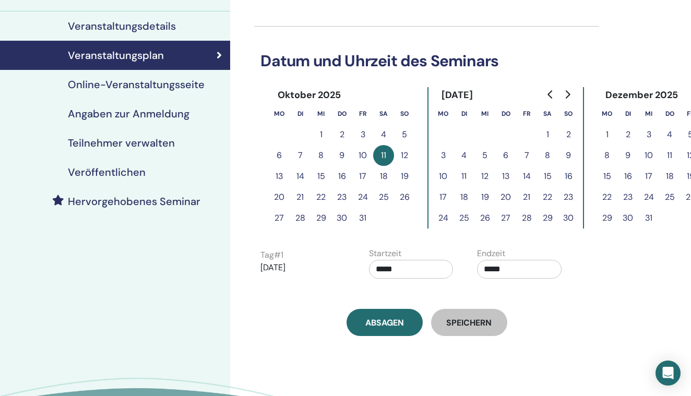
click at [405, 194] on button "26" at bounding box center [404, 197] width 21 height 21
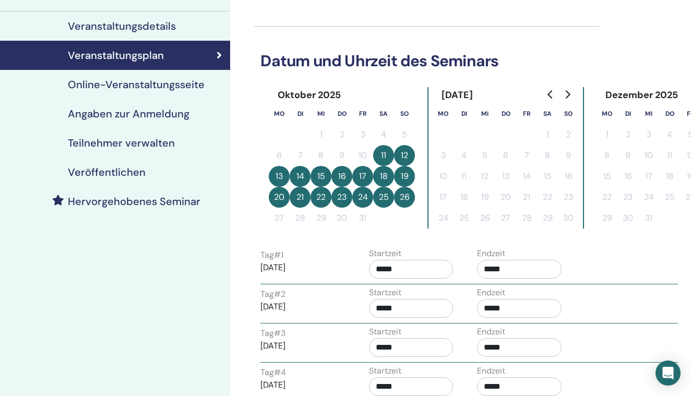
click at [381, 155] on button "11" at bounding box center [383, 155] width 21 height 21
click at [397, 158] on button "12" at bounding box center [404, 155] width 21 height 21
click at [406, 158] on button "12" at bounding box center [404, 155] width 21 height 21
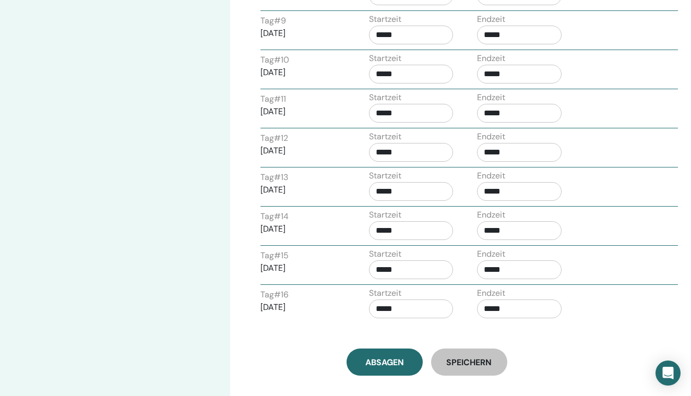
scroll to position [822, 0]
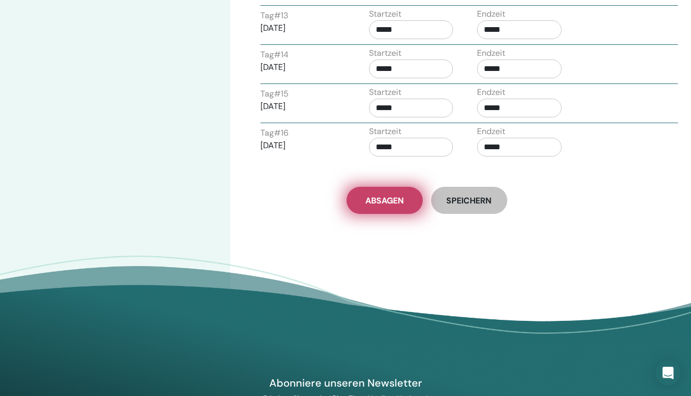
click at [385, 201] on span "Absagen" at bounding box center [384, 200] width 39 height 11
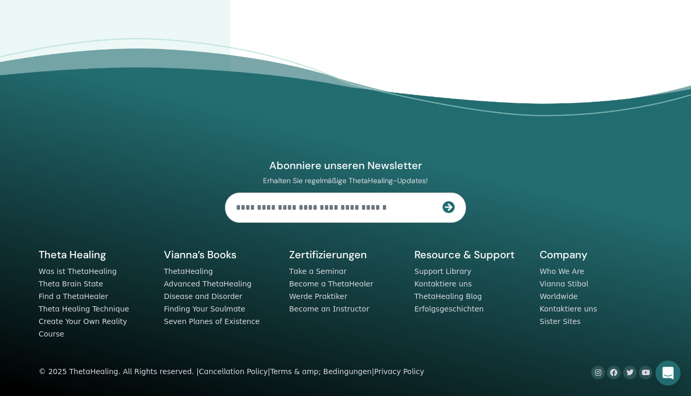
scroll to position [246, 0]
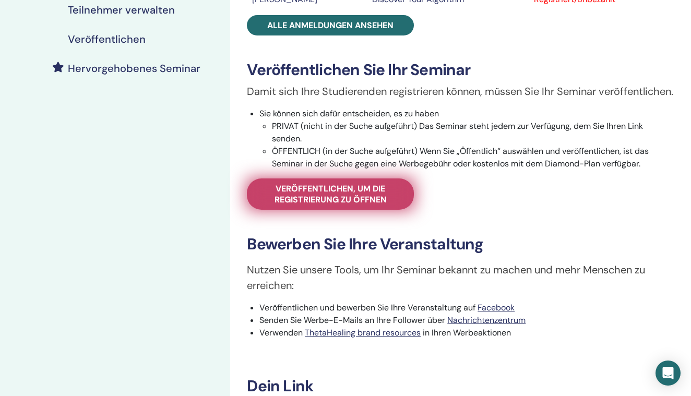
click at [354, 205] on span "Veröffentlichen, um die Registrierung zu öffnen" at bounding box center [330, 194] width 141 height 22
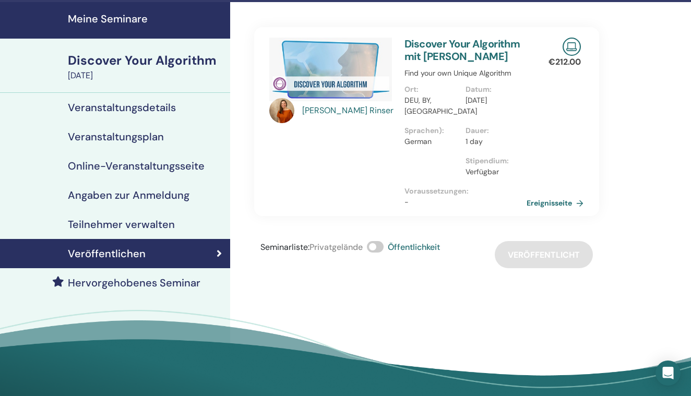
scroll to position [25, 0]
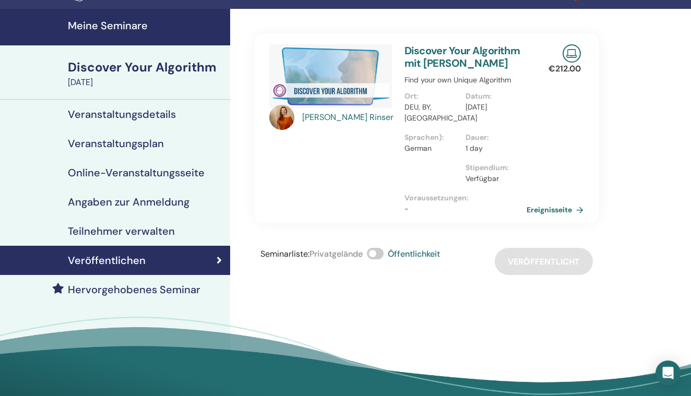
click at [380, 256] on span at bounding box center [375, 253] width 17 height 11
click at [112, 23] on h4 "Meine Seminare" at bounding box center [146, 25] width 156 height 13
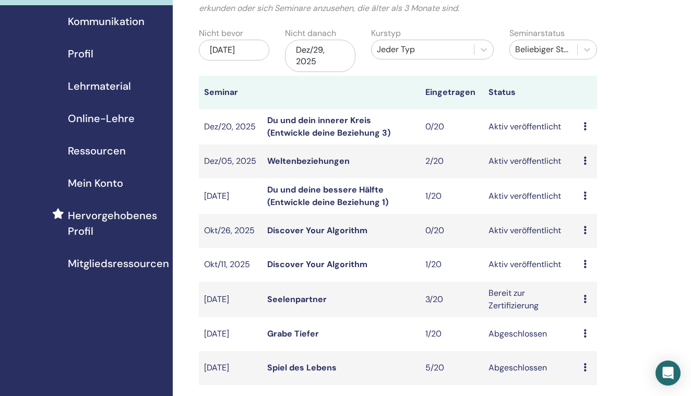
scroll to position [148, 0]
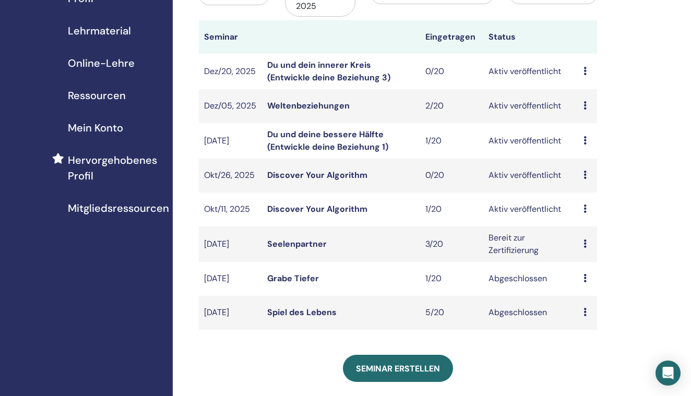
click at [335, 172] on link "Discover Your Algorithm" at bounding box center [317, 175] width 100 height 11
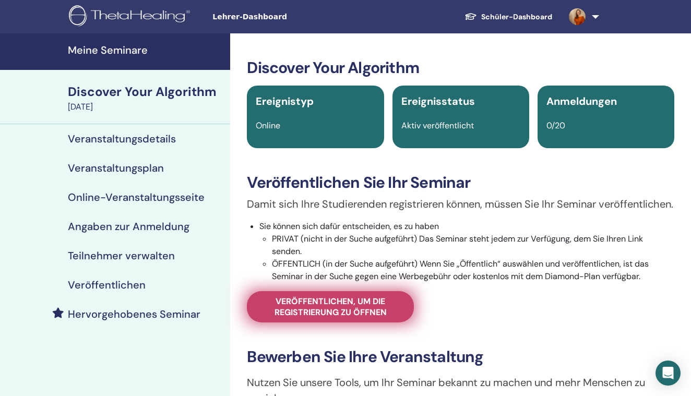
click at [307, 318] on span "Veröffentlichen, um die Registrierung zu öffnen" at bounding box center [330, 307] width 141 height 22
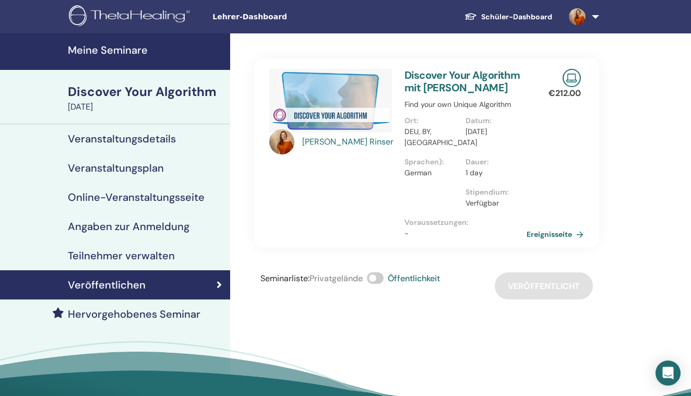
click at [153, 8] on img at bounding box center [131, 16] width 125 height 23
